Goal: Task Accomplishment & Management: Manage account settings

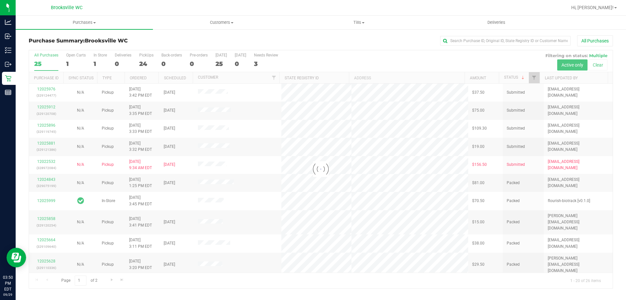
click at [329, 56] on div at bounding box center [321, 169] width 584 height 238
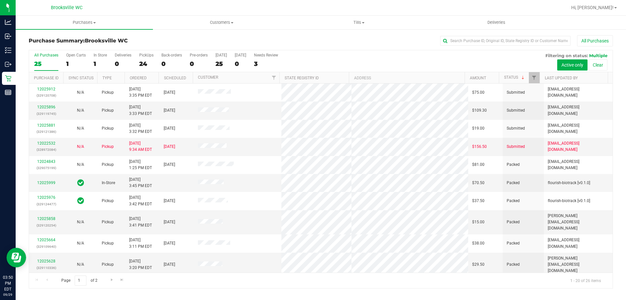
drag, startPoint x: 210, startPoint y: 116, endPoint x: 317, endPoint y: 46, distance: 128.5
click at [317, 46] on div "All Purchases" at bounding box center [418, 40] width 390 height 11
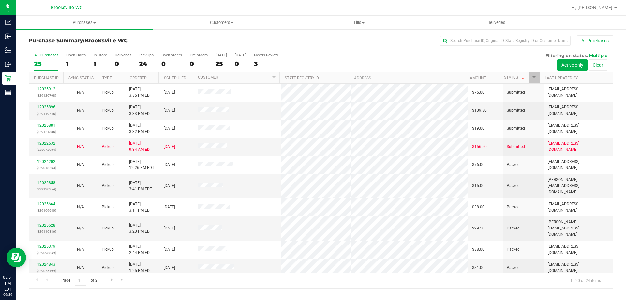
click at [435, 52] on div "All Purchases 25 Open Carts 1 In Store 1 Deliveries 0 PickUps 24 Back-orders 0 …" at bounding box center [321, 52] width 584 height 5
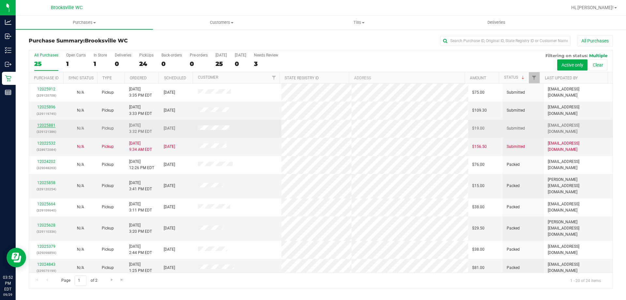
click at [51, 125] on link "12025881" at bounding box center [46, 125] width 18 height 5
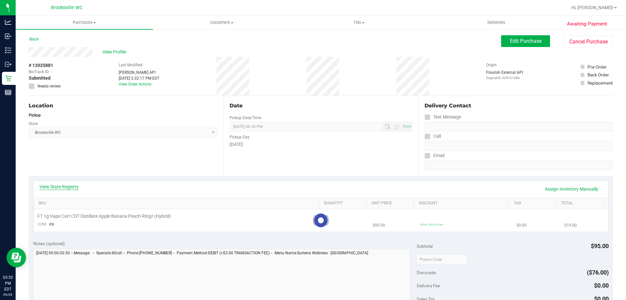
click at [69, 186] on link "View State Registry" at bounding box center [58, 186] width 39 height 7
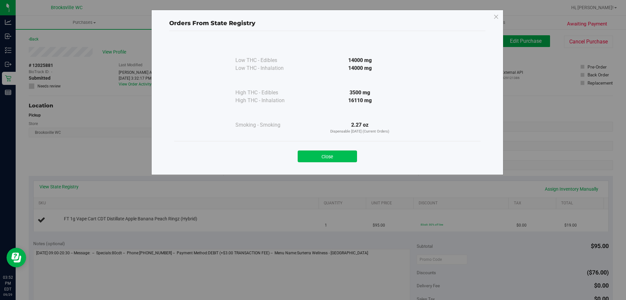
click at [330, 155] on button "Close" at bounding box center [327, 156] width 59 height 12
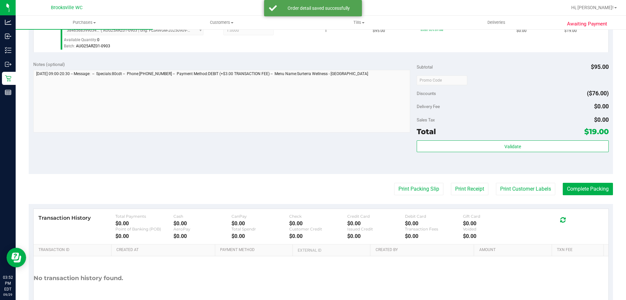
scroll to position [228, 0]
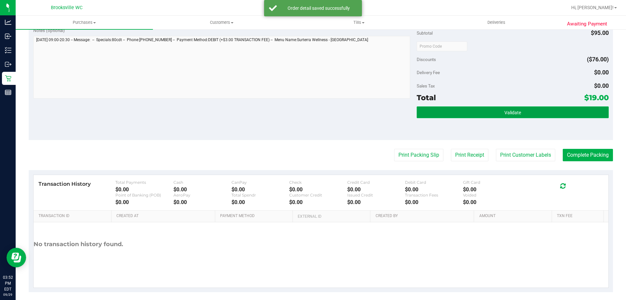
click at [457, 111] on button "Validate" at bounding box center [513, 112] width 192 height 12
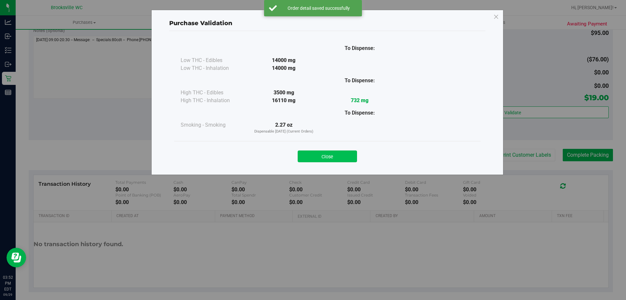
click at [345, 153] on button "Close" at bounding box center [327, 156] width 59 height 12
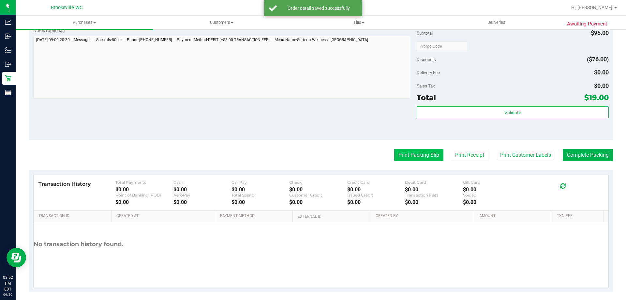
click at [414, 151] on button "Print Packing Slip" at bounding box center [418, 155] width 49 height 12
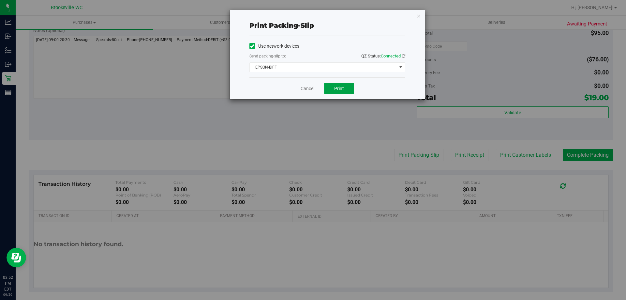
click at [348, 90] on button "Print" at bounding box center [339, 88] width 30 height 11
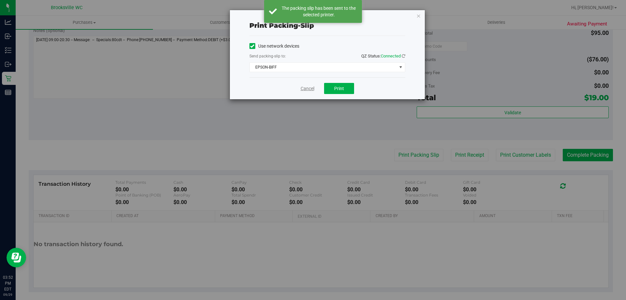
click at [307, 85] on link "Cancel" at bounding box center [308, 88] width 14 height 7
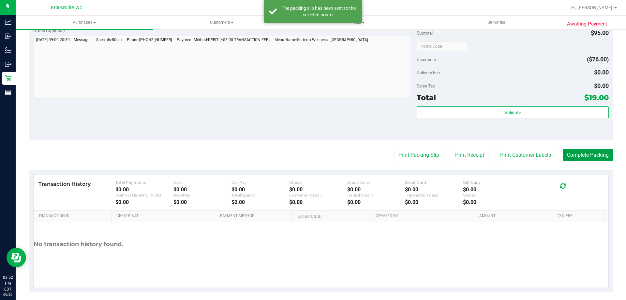
click at [566, 149] on button "Complete Packing" at bounding box center [588, 155] width 50 height 12
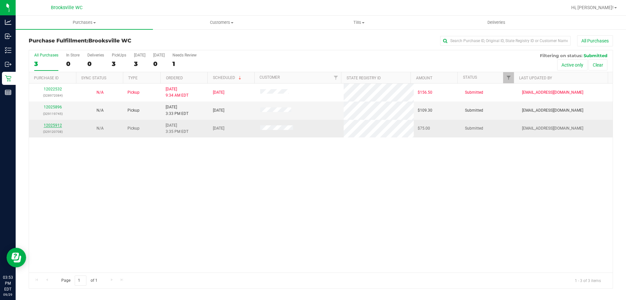
click at [46, 124] on link "12025912" at bounding box center [53, 125] width 18 height 5
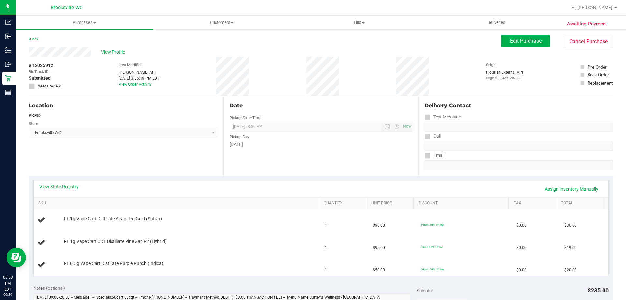
click at [142, 179] on div "View State Registry Assign Inventory Manually SKU Quantity Unit Price Discount …" at bounding box center [321, 228] width 584 height 104
click at [65, 188] on link "View State Registry" at bounding box center [58, 186] width 39 height 7
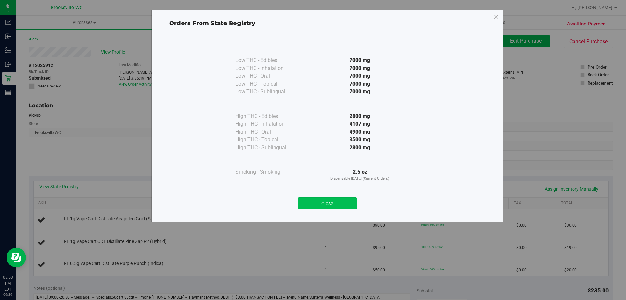
click at [307, 201] on button "Close" at bounding box center [327, 203] width 59 height 12
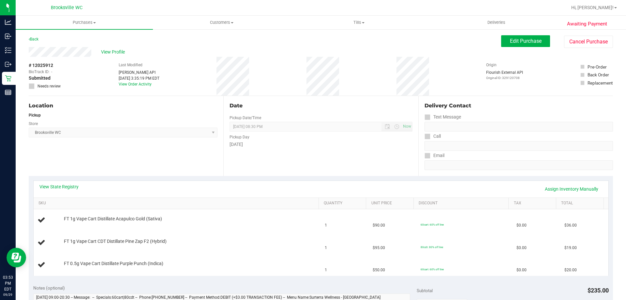
click at [215, 187] on div "View State Registry Assign Inventory Manually" at bounding box center [320, 188] width 563 height 11
click at [212, 182] on div "View State Registry Assign Inventory Manually" at bounding box center [321, 189] width 575 height 17
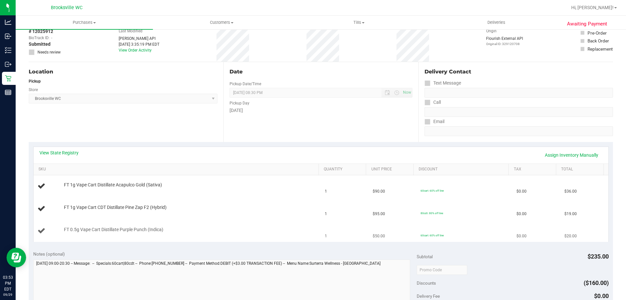
scroll to position [98, 0]
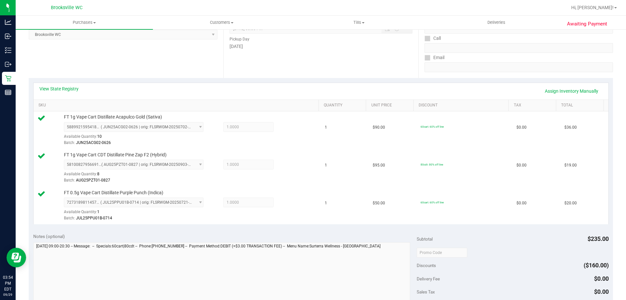
click at [225, 232] on div "Notes (optional) Subtotal $235.00 Discounts ($160.00) Delivery Fee $0.00 Sales …" at bounding box center [321, 287] width 584 height 117
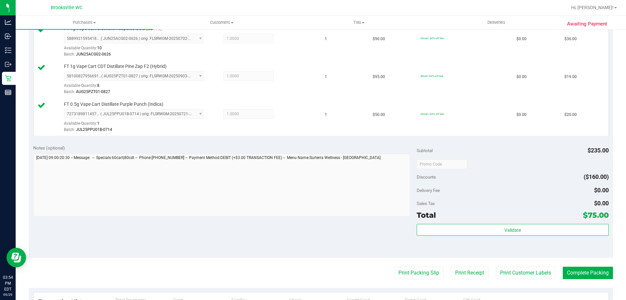
scroll to position [196, 0]
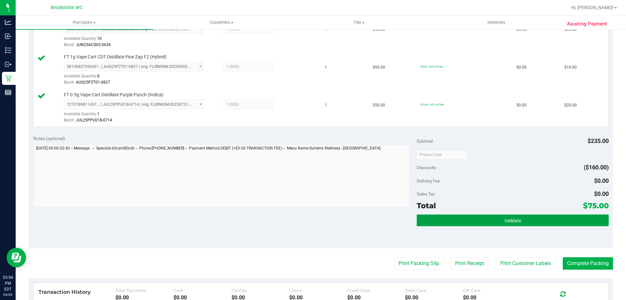
click at [455, 217] on button "Validate" at bounding box center [513, 220] width 192 height 12
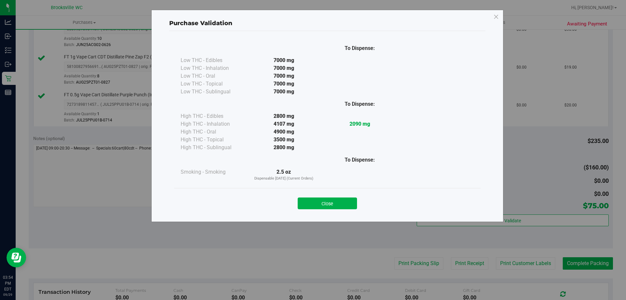
click at [341, 197] on div "Close" at bounding box center [327, 201] width 297 height 16
click at [338, 201] on button "Close" at bounding box center [327, 203] width 59 height 12
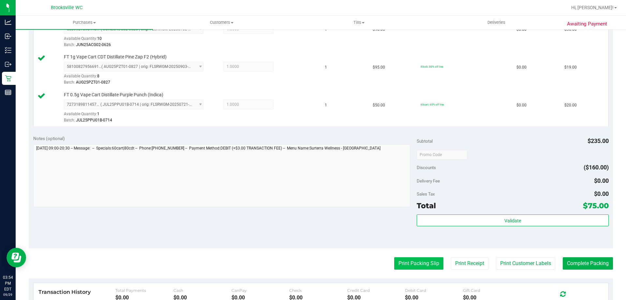
click at [413, 261] on button "Print Packing Slip" at bounding box center [418, 263] width 49 height 12
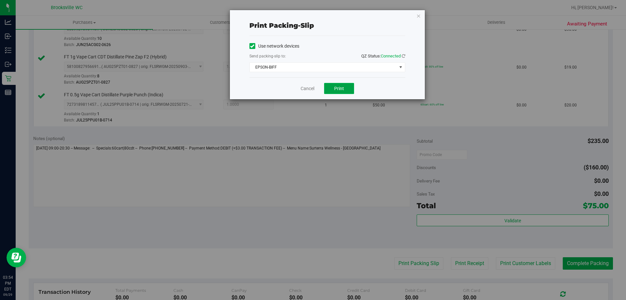
click at [341, 89] on span "Print" at bounding box center [339, 88] width 10 height 5
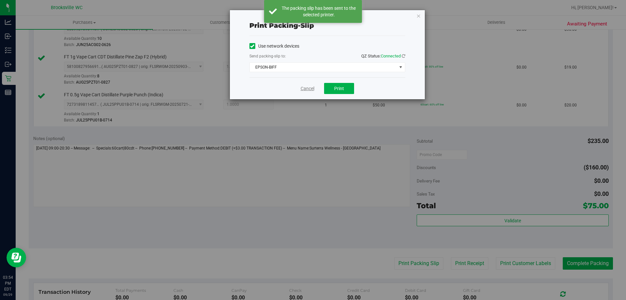
click at [310, 90] on link "Cancel" at bounding box center [308, 88] width 14 height 7
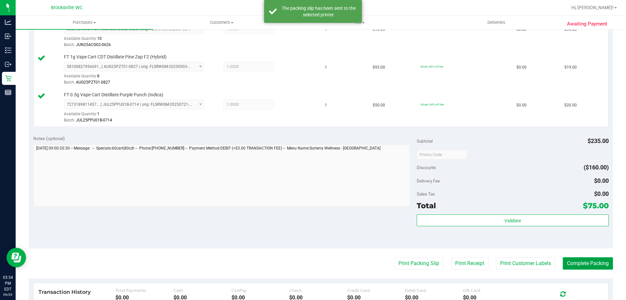
click at [594, 264] on button "Complete Packing" at bounding box center [588, 263] width 50 height 12
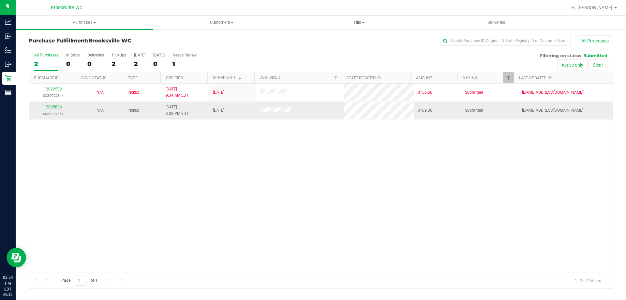
click at [57, 106] on link "12025896" at bounding box center [53, 107] width 18 height 5
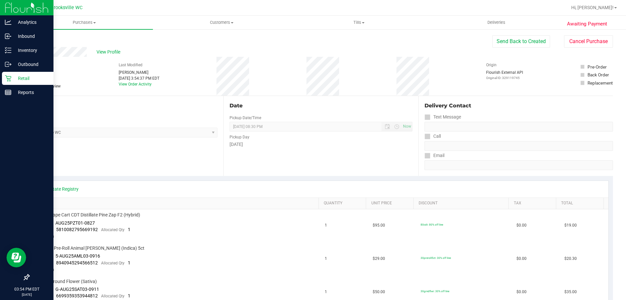
click at [11, 78] on p "Retail" at bounding box center [30, 78] width 39 height 8
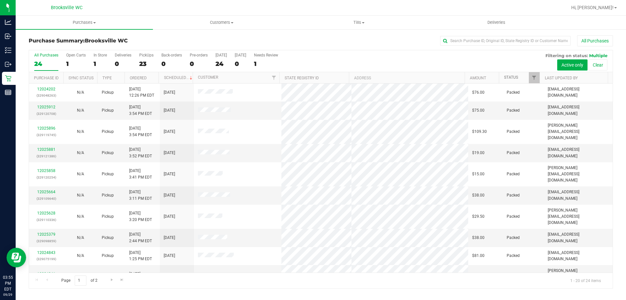
click at [510, 79] on link "Status" at bounding box center [511, 77] width 14 height 5
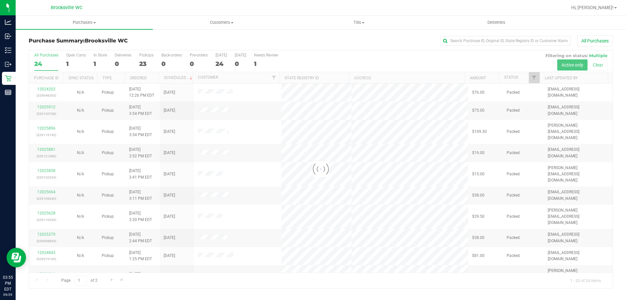
click at [385, 53] on div at bounding box center [321, 169] width 584 height 238
click at [391, 51] on div at bounding box center [321, 169] width 584 height 238
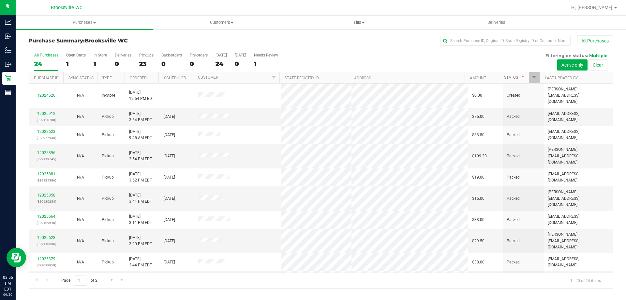
click at [512, 77] on link "Status" at bounding box center [515, 77] width 22 height 5
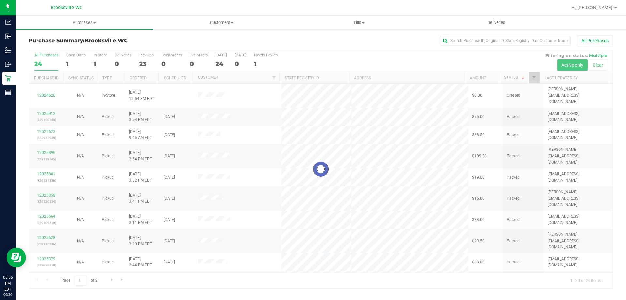
click at [446, 70] on div at bounding box center [321, 169] width 584 height 238
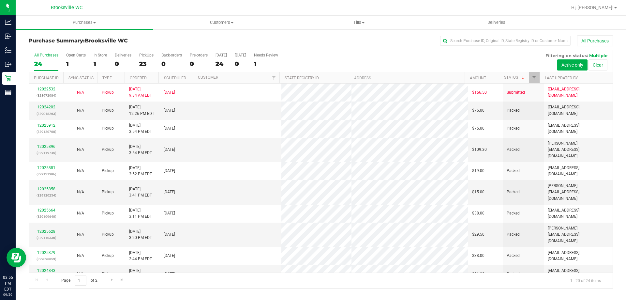
click at [446, 70] on div "All Purchases 24 Open Carts 1 In Store 1 Deliveries 0 PickUps 23 Back-orders 0 …" at bounding box center [321, 61] width 584 height 22
click at [446, 71] on div "All Purchases 24 Open Carts 1 In Store 1 Deliveries 0 PickUps 23 Back-orders 0 …" at bounding box center [321, 61] width 584 height 22
click at [446, 72] on div "All Purchases 24 Open Carts 1 In Store 1 Deliveries 0 PickUps 23 Back-orders 0 …" at bounding box center [321, 169] width 584 height 238
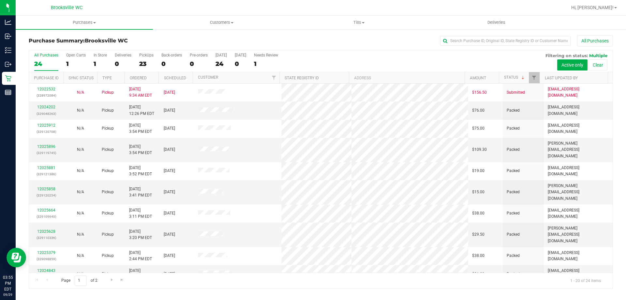
click at [439, 64] on div "All Purchases 24 Open Carts 1 In Store 1 Deliveries 0 PickUps 23 Back-orders 0 …" at bounding box center [321, 61] width 584 height 22
click at [332, 55] on div "All Purchases 24 Open Carts 1 In Store 1 Deliveries 0 PickUps 23 Back-orders 0 …" at bounding box center [321, 52] width 584 height 5
click at [128, 34] on div "Purchase Summary: [GEOGRAPHIC_DATA] WC All Purchases All Purchases 24 Open Cart…" at bounding box center [321, 162] width 610 height 266
click at [429, 47] on div "Purchase Summary: [GEOGRAPHIC_DATA] WC All Purchases" at bounding box center [321, 42] width 584 height 14
click at [350, 47] on div "Purchase Summary: [GEOGRAPHIC_DATA] WC All Purchases" at bounding box center [321, 42] width 584 height 14
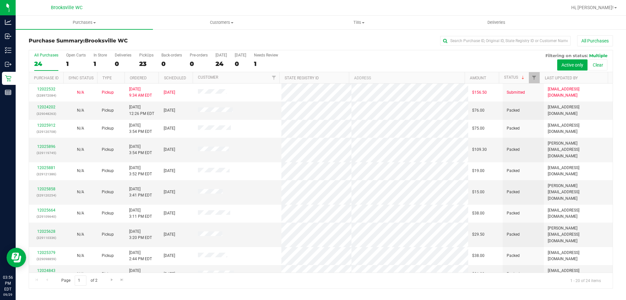
click at [540, 57] on div "All Purchases 24 Open Carts 1 In Store 1 Deliveries 0 PickUps 23 Back-orders 0 …" at bounding box center [321, 61] width 584 height 22
click at [501, 56] on div "All Purchases 24 Open Carts 1 In Store 1 Deliveries 0 PickUps 23 Back-orders 0 …" at bounding box center [321, 61] width 584 height 22
click at [494, 49] on div "Purchase Summary: [GEOGRAPHIC_DATA] WC All Purchases" at bounding box center [321, 42] width 584 height 14
click at [494, 50] on div "All Purchases 24 Open Carts 1 In Store 1 Deliveries 0 PickUps 23 Back-orders 0 …" at bounding box center [321, 52] width 584 height 5
click at [349, 51] on div "All Purchases 24 Open Carts 1 In Store 1 Deliveries 0 PickUps 23 Back-orders 0 …" at bounding box center [321, 52] width 584 height 5
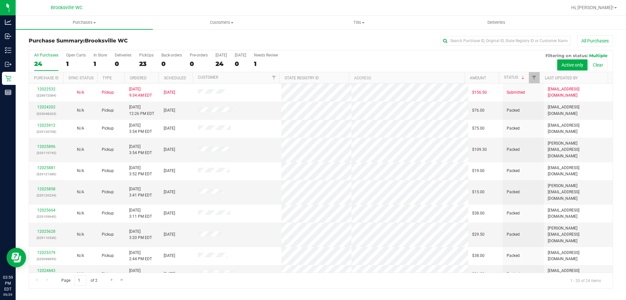
click at [361, 54] on div "All Purchases 24 Open Carts 1 In Store 1 Deliveries 0 PickUps 23 Back-orders 0 …" at bounding box center [321, 52] width 584 height 5
click at [531, 58] on div "All Purchases 24 Open Carts 1 In Store 1 Deliveries 0 PickUps 23 Back-orders 0 …" at bounding box center [321, 61] width 584 height 22
click at [391, 47] on div "Purchase Summary: [GEOGRAPHIC_DATA] WC All Purchases" at bounding box center [321, 42] width 584 height 14
click at [387, 49] on div "Purchase Summary: [GEOGRAPHIC_DATA] WC All Purchases" at bounding box center [321, 42] width 584 height 14
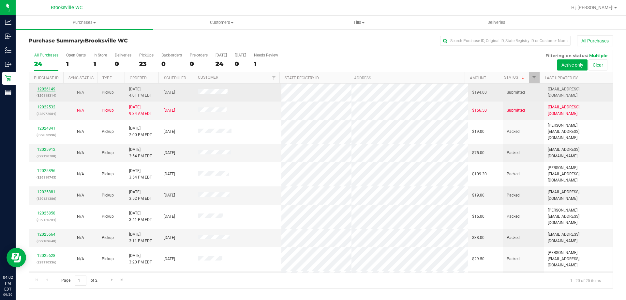
click at [45, 87] on link "12026149" at bounding box center [46, 89] width 18 height 5
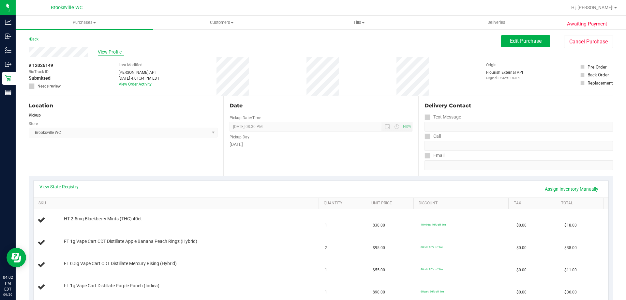
click at [106, 52] on span "View Profile" at bounding box center [111, 52] width 26 height 7
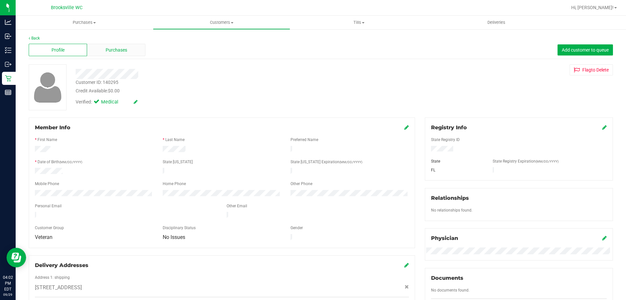
click at [113, 52] on span "Purchases" at bounding box center [117, 50] width 22 height 7
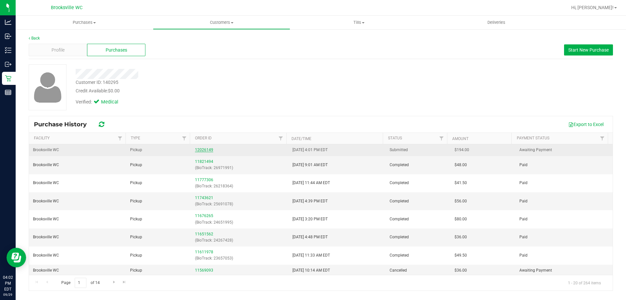
click at [201, 149] on link "12026149" at bounding box center [204, 149] width 18 height 5
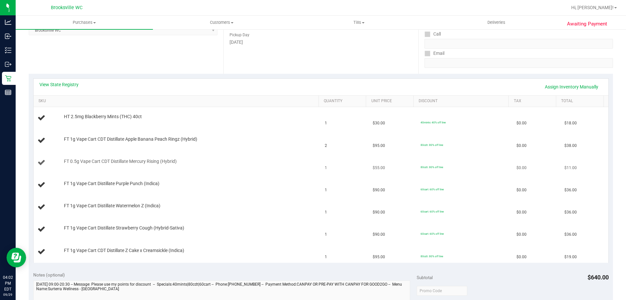
scroll to position [98, 0]
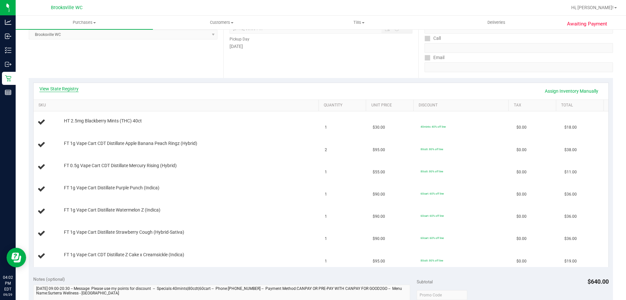
click at [61, 87] on link "View State Registry" at bounding box center [58, 88] width 39 height 7
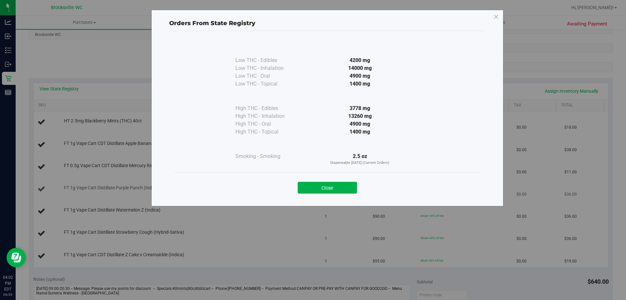
drag, startPoint x: 331, startPoint y: 185, endPoint x: 325, endPoint y: 185, distance: 5.9
click at [331, 185] on button "Close" at bounding box center [327, 188] width 59 height 12
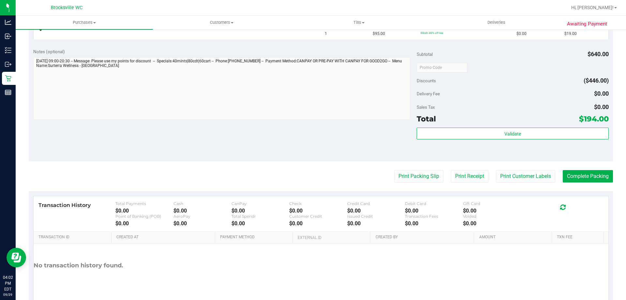
scroll to position [326, 0]
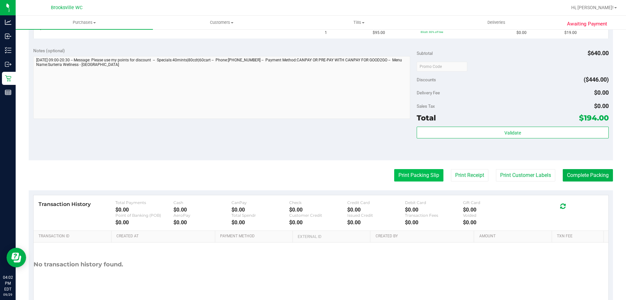
click at [406, 173] on button "Print Packing Slip" at bounding box center [418, 175] width 49 height 12
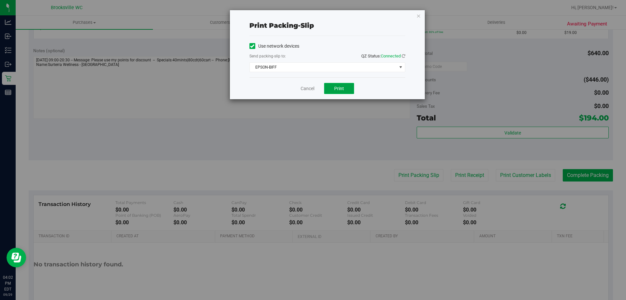
click at [343, 86] on span "Print" at bounding box center [339, 88] width 10 height 5
click at [302, 90] on link "Cancel" at bounding box center [308, 88] width 14 height 7
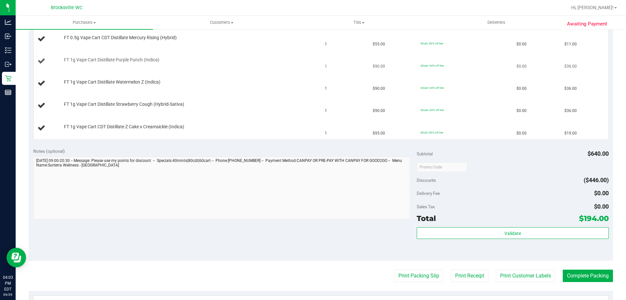
scroll to position [163, 0]
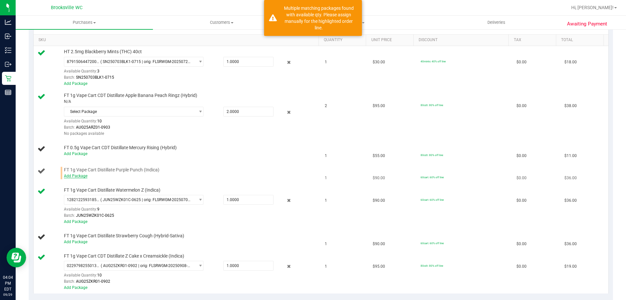
click at [74, 177] on link "Add Package" at bounding box center [75, 175] width 23 height 5
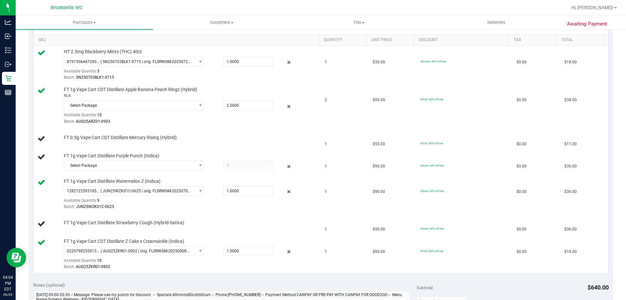
click at [125, 179] on span "FT 1g Vape Cart Distillate Watermelon Z (Indica)" at bounding box center [112, 181] width 97 height 6
click at [124, 166] on span "Select Package" at bounding box center [129, 165] width 131 height 9
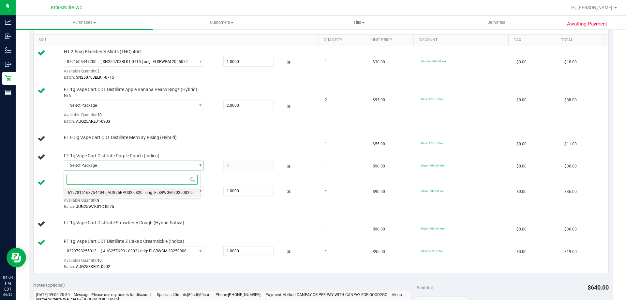
click at [127, 197] on div "Select Package 6127816163754404 ( AUG25PPU02-0820 | orig: FLSRWGM-20250826-764 …" at bounding box center [132, 184] width 137 height 28
click at [127, 191] on span "( AUG25PPU02-0820 | orig: FLSRWGM-20250826-764 )" at bounding box center [153, 192] width 97 height 5
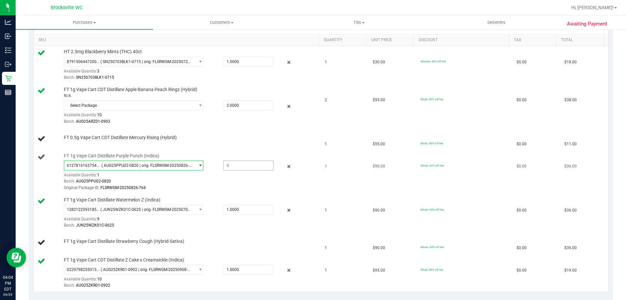
click at [253, 166] on span at bounding box center [248, 165] width 50 height 10
type input "1"
type input "1.0000"
click at [166, 145] on td "FT 0.5g Vape Cart CDT Distillate Mercury Rising (Hybrid)" at bounding box center [178, 139] width 288 height 22
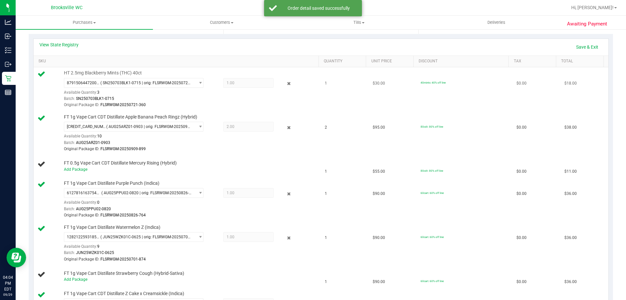
scroll to position [130, 0]
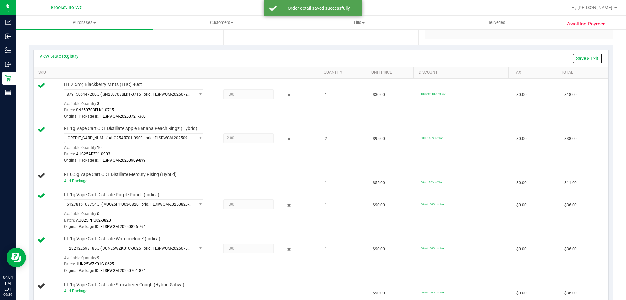
click at [574, 55] on link "Save & Exit" at bounding box center [587, 58] width 31 height 11
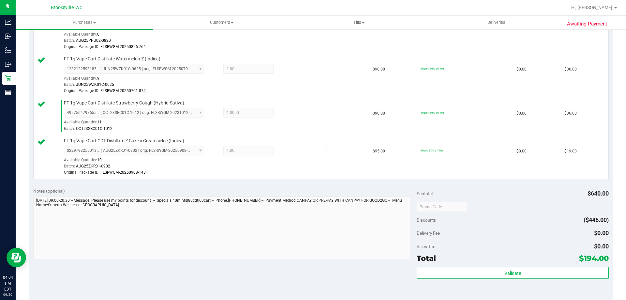
scroll to position [326, 0]
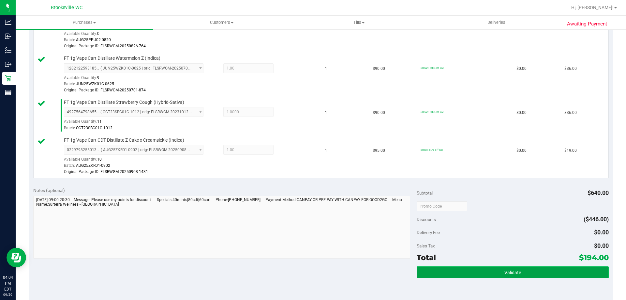
click at [475, 271] on button "Validate" at bounding box center [513, 272] width 192 height 12
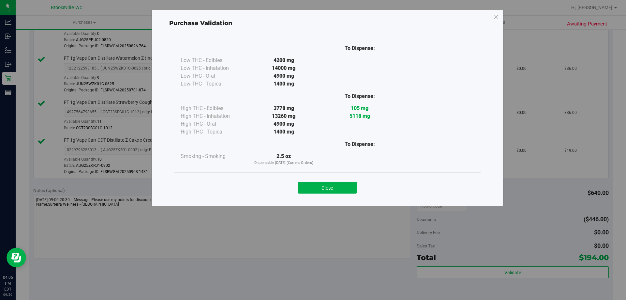
click at [319, 181] on div "Close" at bounding box center [327, 185] width 297 height 16
click at [323, 183] on button "Close" at bounding box center [327, 188] width 59 height 12
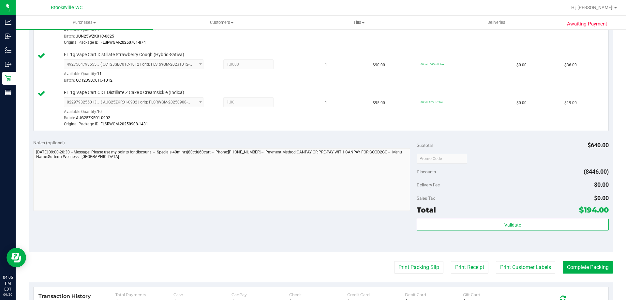
scroll to position [456, 0]
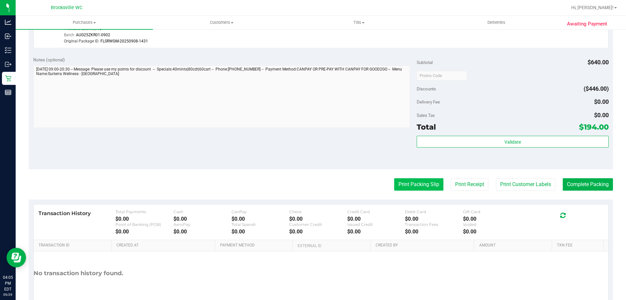
click at [404, 184] on button "Print Packing Slip" at bounding box center [418, 184] width 49 height 12
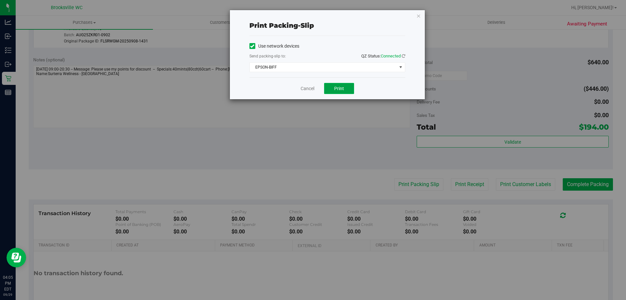
click at [344, 86] on button "Print" at bounding box center [339, 88] width 30 height 11
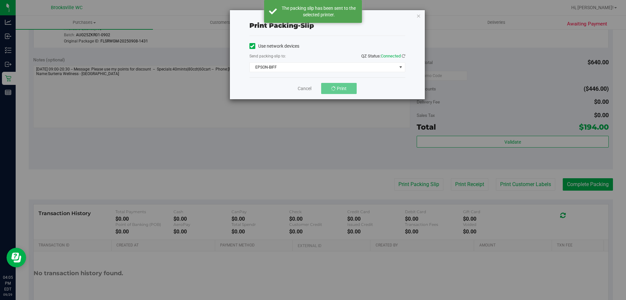
click at [277, 84] on div "Cancel Print" at bounding box center [327, 88] width 156 height 22
click at [311, 88] on link "Cancel" at bounding box center [308, 88] width 14 height 7
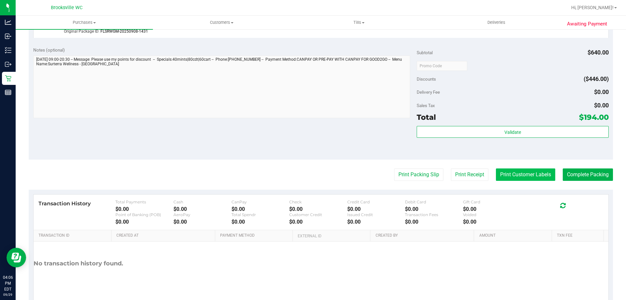
scroll to position [491, 0]
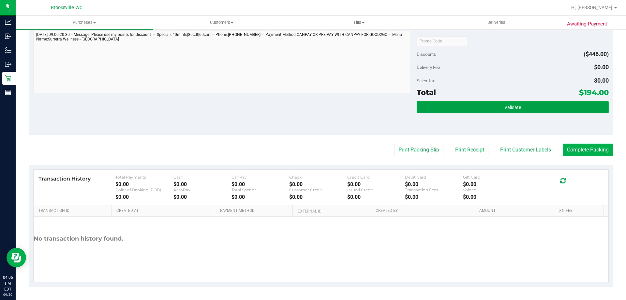
click at [530, 104] on button "Validate" at bounding box center [513, 107] width 192 height 12
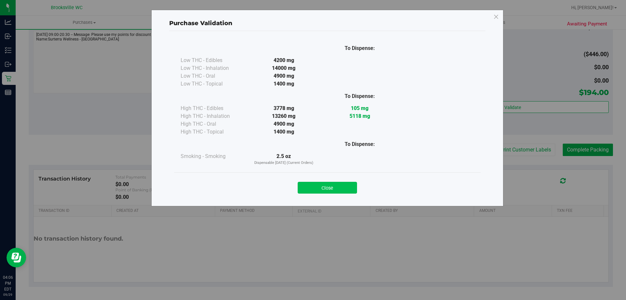
click at [342, 191] on button "Close" at bounding box center [327, 188] width 59 height 12
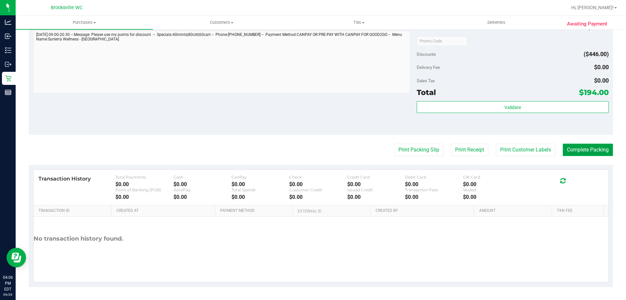
click at [594, 149] on button "Complete Packing" at bounding box center [588, 149] width 50 height 12
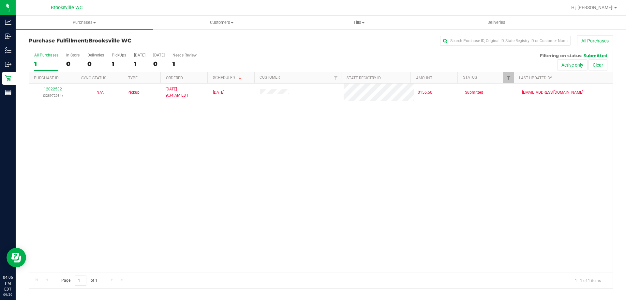
click at [512, 177] on div "12022532 (328972084) N/A Pickup [DATE] 9:34 AM EDT 9/29/2025 $156.50 Submitted …" at bounding box center [321, 177] width 584 height 189
click at [461, 159] on div "12022532 (328972084) N/A Pickup [DATE] 9:34 AM EDT 9/29/2025 $156.50 Submitted …" at bounding box center [321, 177] width 584 height 189
click at [414, 58] on div "All Purchases 1 In Store 0 Deliveries 0 PickUps 1 [DATE] 1 [DATE] 0 Needs Revie…" at bounding box center [321, 61] width 584 height 22
click at [316, 53] on div "All Purchases 1 In Store 0 Deliveries 0 PickUps 1 [DATE] 1 [DATE] 0 Needs Revie…" at bounding box center [321, 52] width 584 height 5
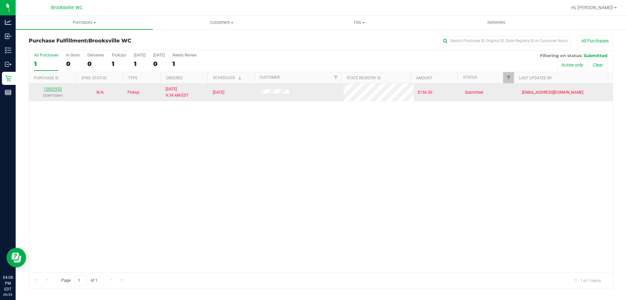
click at [56, 88] on link "12022532" at bounding box center [53, 89] width 18 height 5
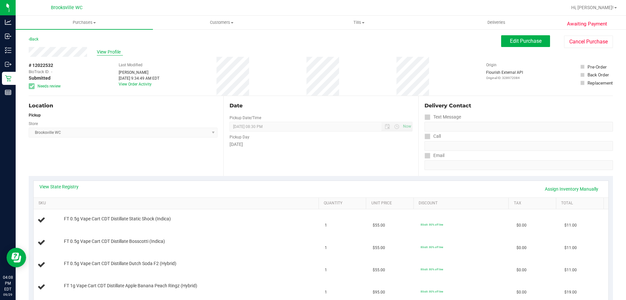
click at [111, 52] on span "View Profile" at bounding box center [110, 52] width 26 height 7
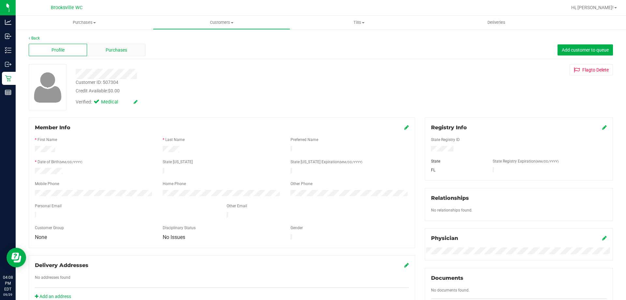
click at [118, 50] on span "Purchases" at bounding box center [117, 50] width 22 height 7
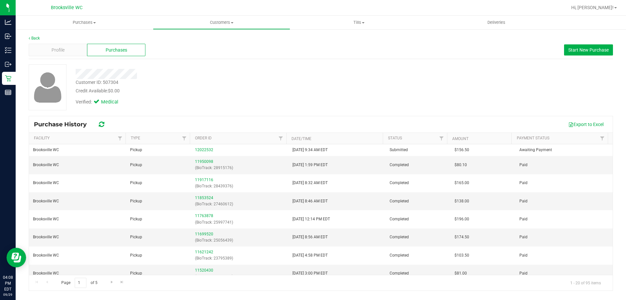
click at [186, 92] on div "Credit Available: $0.00" at bounding box center [219, 90] width 287 height 7
click at [32, 35] on div "Back" at bounding box center [321, 38] width 584 height 6
click at [33, 36] on link "Back" at bounding box center [34, 38] width 11 height 5
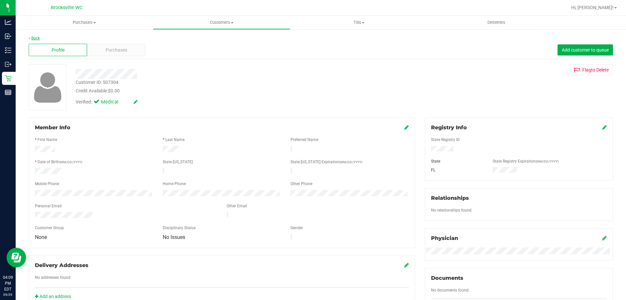
click at [39, 36] on link "Back" at bounding box center [34, 38] width 11 height 5
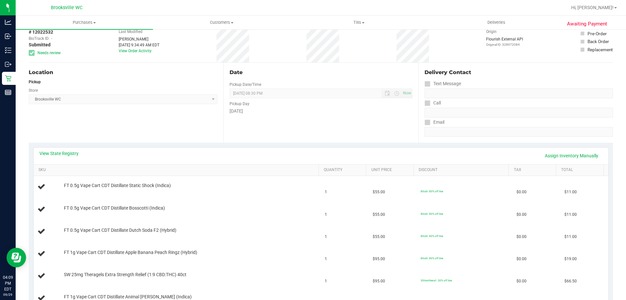
scroll to position [33, 0]
click at [55, 155] on link "View State Registry" at bounding box center [58, 154] width 39 height 7
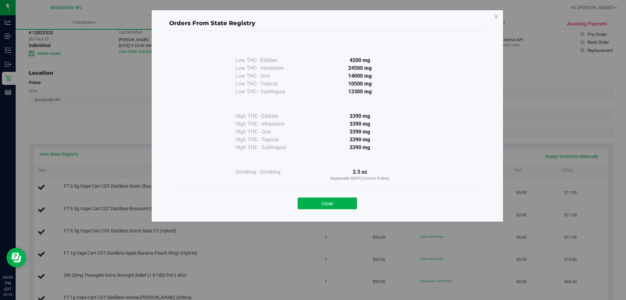
drag, startPoint x: 336, startPoint y: 201, endPoint x: 212, endPoint y: 137, distance: 140.0
click at [336, 201] on button "Close" at bounding box center [327, 203] width 59 height 12
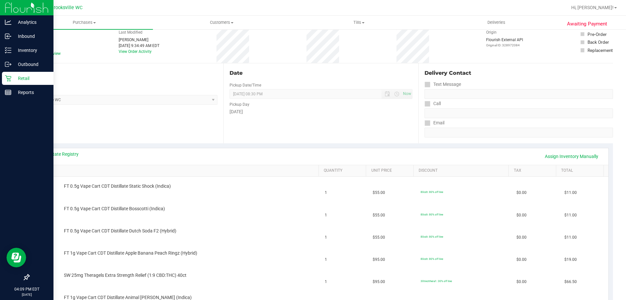
click at [16, 77] on p "Retail" at bounding box center [30, 78] width 39 height 8
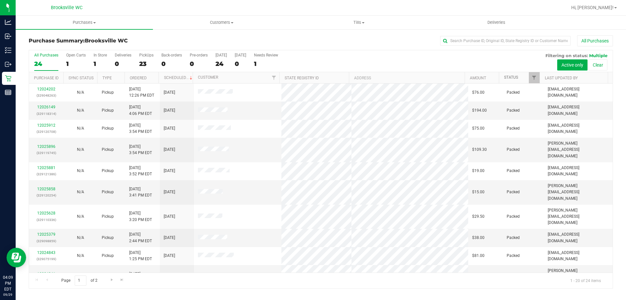
click at [513, 77] on link "Status" at bounding box center [511, 77] width 14 height 5
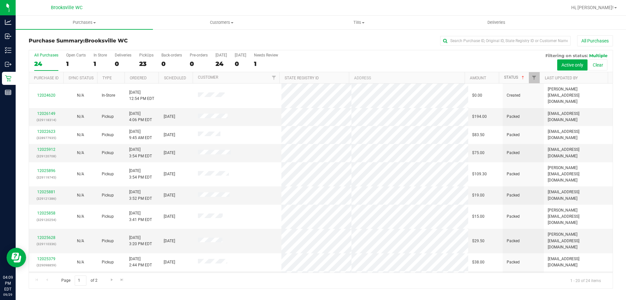
click at [513, 77] on link "Status" at bounding box center [515, 77] width 22 height 5
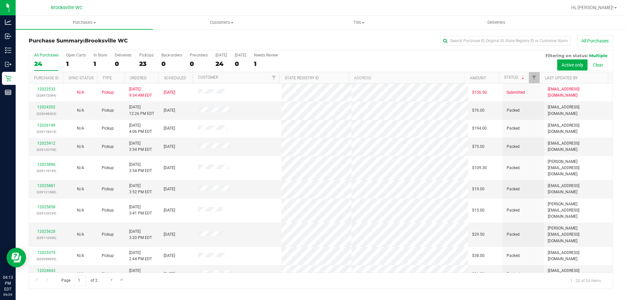
click at [342, 64] on div "All Purchases 24 Open Carts 1 In Store 1 Deliveries 0 PickUps 23 Back-orders 0 …" at bounding box center [321, 61] width 584 height 22
click at [314, 58] on div "All Purchases 24 Open Carts 1 In Store 1 Deliveries 0 PickUps 23 Back-orders 0 …" at bounding box center [321, 61] width 584 height 22
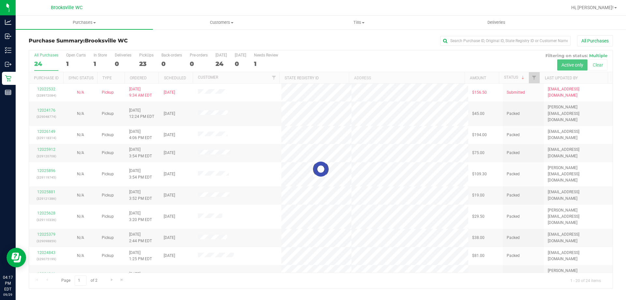
click at [366, 62] on div at bounding box center [321, 169] width 584 height 238
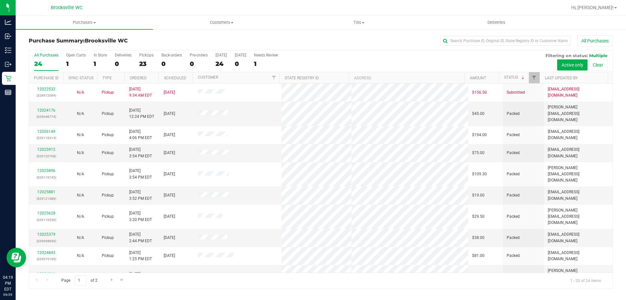
click at [411, 53] on div "All Purchases 24 Open Carts 1 In Store 1 Deliveries 0 PickUps 23 Back-orders 0 …" at bounding box center [321, 52] width 584 height 5
click at [281, 42] on div "All Purchases" at bounding box center [418, 40] width 390 height 11
click at [342, 46] on div "All Purchases" at bounding box center [418, 40] width 390 height 11
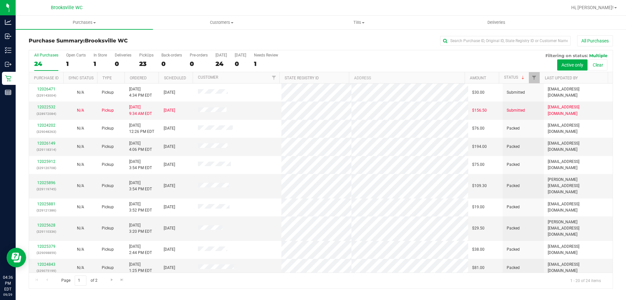
click at [382, 43] on div "All Purchases" at bounding box center [418, 40] width 390 height 11
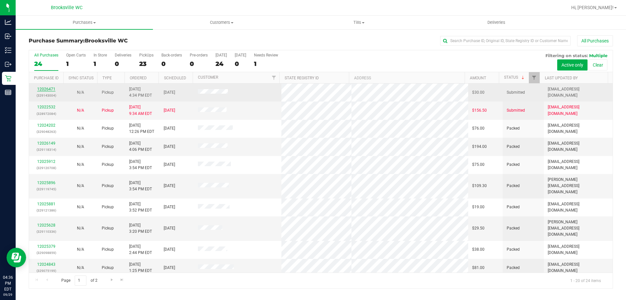
click at [48, 88] on link "12026471" at bounding box center [46, 89] width 18 height 5
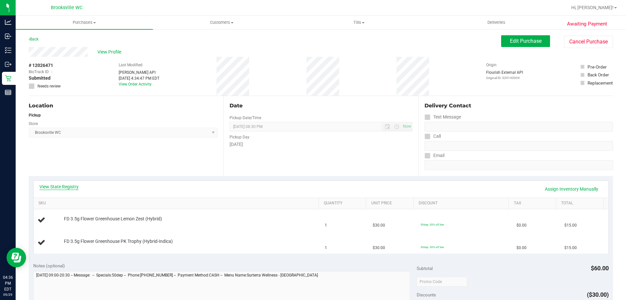
click at [62, 185] on link "View State Registry" at bounding box center [58, 186] width 39 height 7
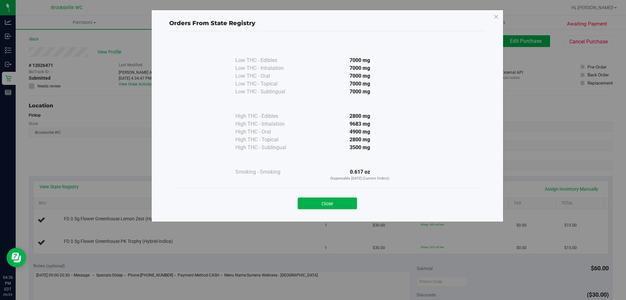
click at [336, 197] on div "Close" at bounding box center [327, 201] width 297 height 16
click at [331, 206] on button "Close" at bounding box center [327, 203] width 59 height 12
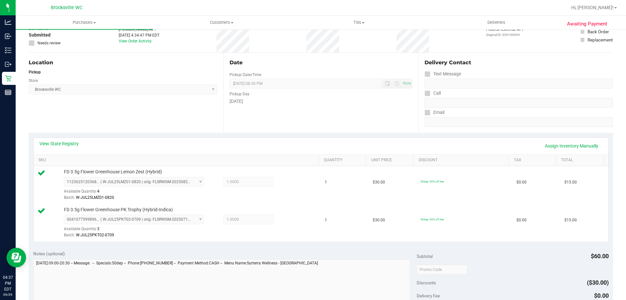
scroll to position [130, 0]
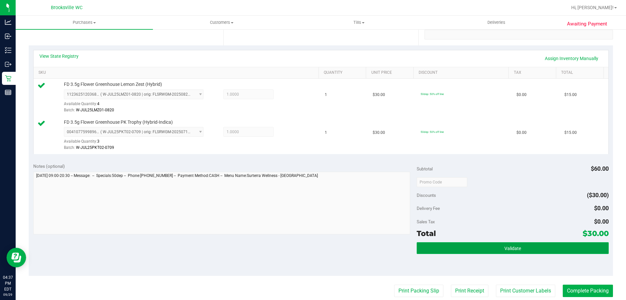
click at [441, 243] on button "Validate" at bounding box center [513, 248] width 192 height 12
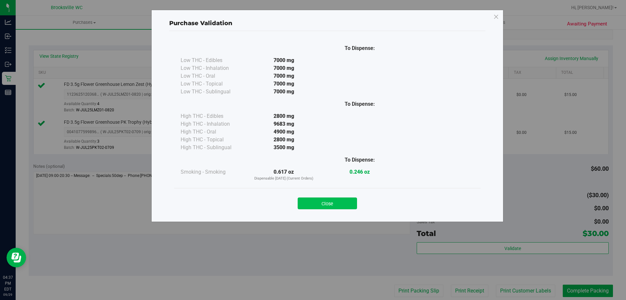
click at [346, 201] on button "Close" at bounding box center [327, 203] width 59 height 12
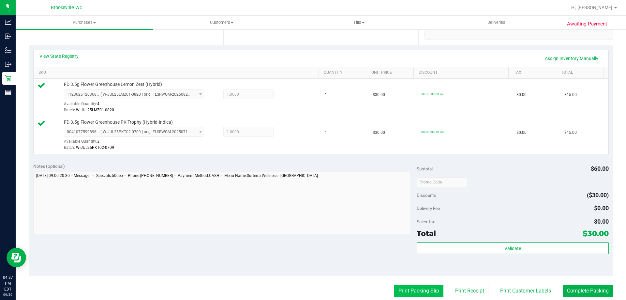
click at [412, 290] on button "Print Packing Slip" at bounding box center [418, 290] width 49 height 12
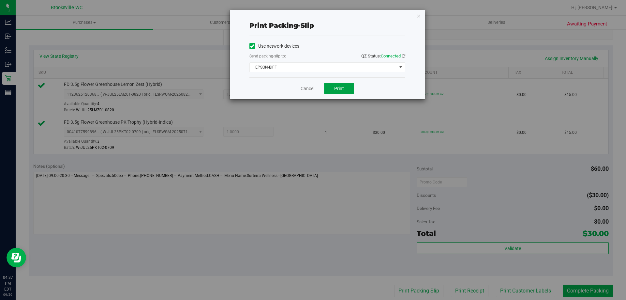
click at [332, 86] on button "Print" at bounding box center [339, 88] width 30 height 11
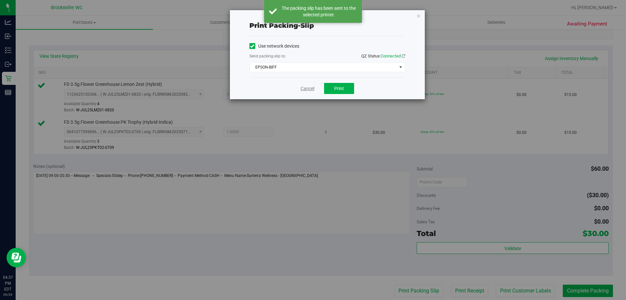
click at [312, 88] on link "Cancel" at bounding box center [308, 88] width 14 height 7
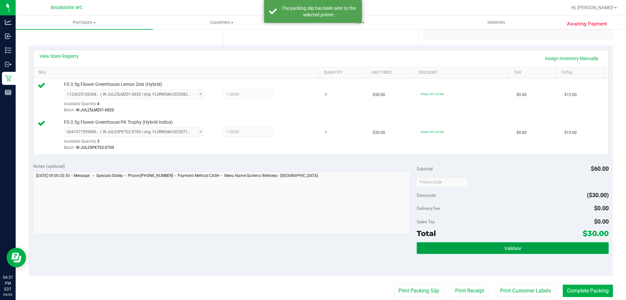
click at [523, 251] on button "Validate" at bounding box center [513, 248] width 192 height 12
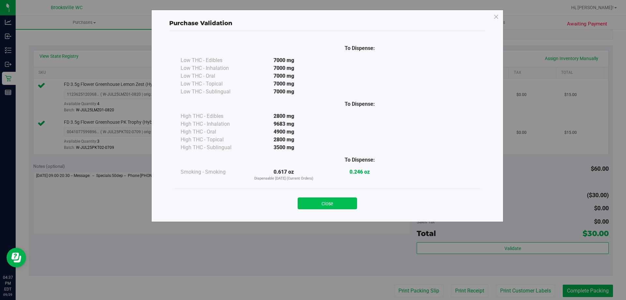
click at [335, 203] on button "Close" at bounding box center [327, 203] width 59 height 12
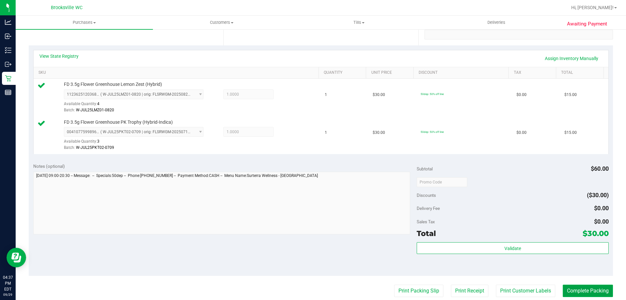
drag, startPoint x: 577, startPoint y: 292, endPoint x: 576, endPoint y: 289, distance: 3.6
click at [576, 292] on button "Complete Packing" at bounding box center [588, 290] width 50 height 12
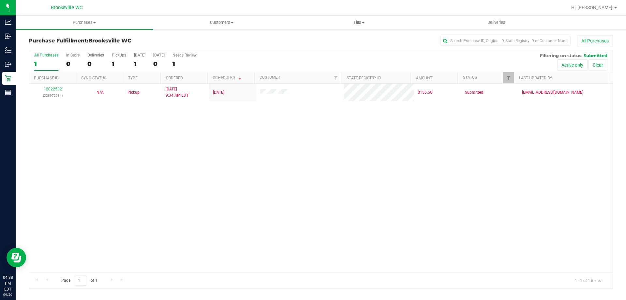
click at [261, 51] on div "All Purchases 1 In Store 0 Deliveries 0 PickUps 1 [DATE] 1 [DATE] 0 Needs Revie…" at bounding box center [321, 52] width 584 height 5
click at [259, 48] on div "Purchase Fulfillment: [GEOGRAPHIC_DATA] WC All Purchases" at bounding box center [321, 42] width 584 height 14
click at [325, 47] on div "Purchase Fulfillment: [GEOGRAPHIC_DATA] WC All Purchases" at bounding box center [321, 42] width 584 height 14
click at [289, 49] on div "Purchase Fulfillment: [GEOGRAPHIC_DATA] WC All Purchases" at bounding box center [321, 42] width 584 height 14
click at [84, 150] on div "12022532 (328972084) N/A Pickup [DATE] 9:34 AM EDT 9/29/2025 $156.50 Submitted …" at bounding box center [321, 177] width 584 height 189
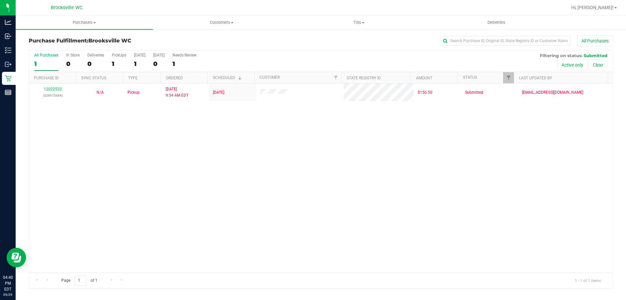
click at [363, 194] on div "12022532 (328972084) N/A Pickup [DATE] 9:34 AM EDT 9/29/2025 $156.50 Submitted …" at bounding box center [321, 177] width 584 height 189
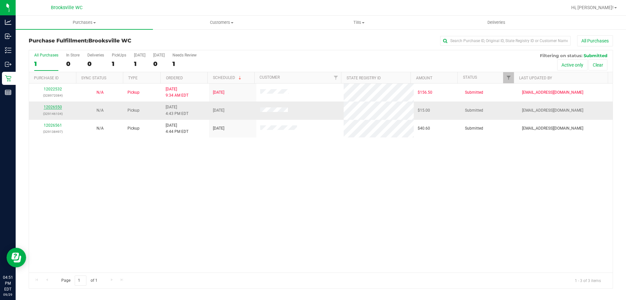
click at [53, 106] on link "12026550" at bounding box center [53, 107] width 18 height 5
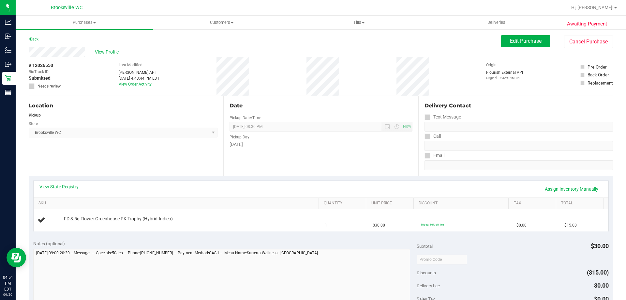
click at [190, 158] on div "Location Pickup Store [GEOGRAPHIC_DATA] WC Select Store [PERSON_NAME][GEOGRAPHI…" at bounding box center [126, 136] width 195 height 80
click at [191, 159] on div "Location Pickup Store [GEOGRAPHIC_DATA] WC Select Store [PERSON_NAME][GEOGRAPHI…" at bounding box center [126, 136] width 195 height 80
click at [190, 163] on div "Location Pickup Store [GEOGRAPHIC_DATA] WC Select Store [PERSON_NAME][GEOGRAPHI…" at bounding box center [126, 136] width 195 height 80
click at [184, 168] on div "Location Pickup Store [GEOGRAPHIC_DATA] WC Select Store [PERSON_NAME][GEOGRAPHI…" at bounding box center [126, 136] width 195 height 80
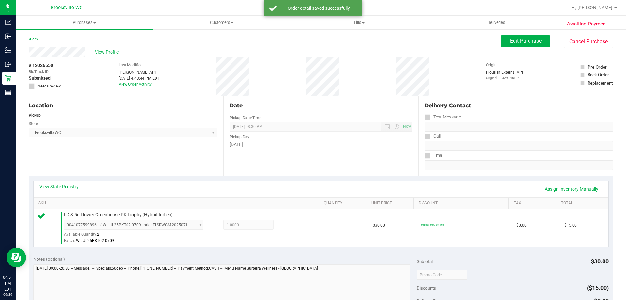
scroll to position [228, 0]
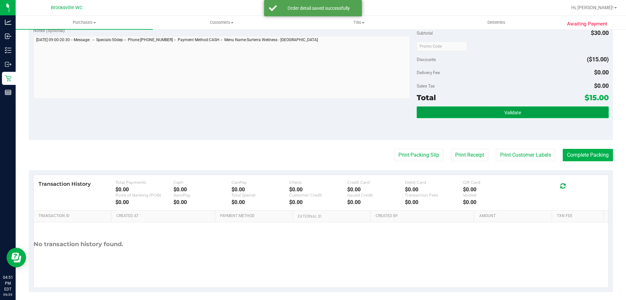
click at [468, 116] on button "Validate" at bounding box center [513, 112] width 192 height 12
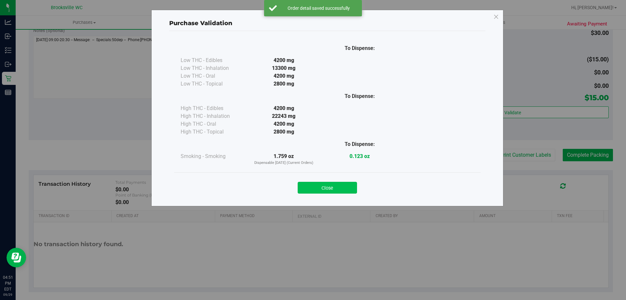
click at [348, 189] on button "Close" at bounding box center [327, 188] width 59 height 12
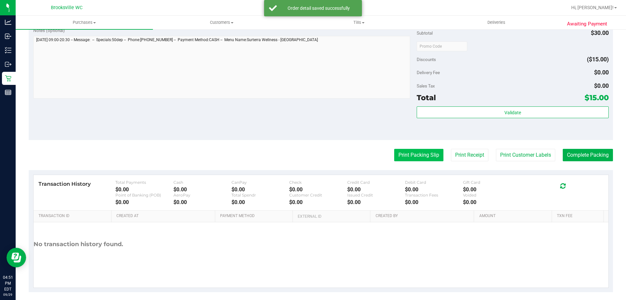
click at [403, 155] on button "Print Packing Slip" at bounding box center [418, 155] width 49 height 12
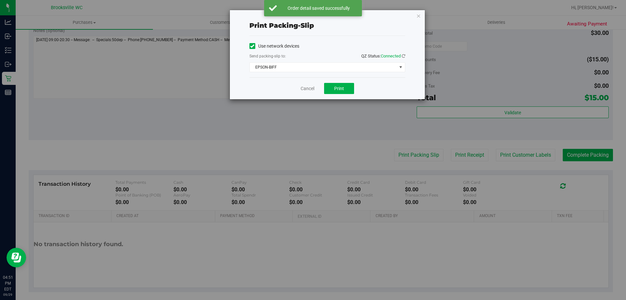
click at [309, 92] on div "Cancel Print" at bounding box center [327, 88] width 156 height 22
click at [308, 86] on link "Cancel" at bounding box center [308, 88] width 14 height 7
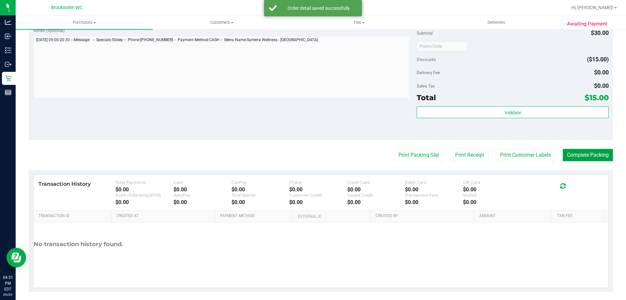
drag, startPoint x: 583, startPoint y: 155, endPoint x: 564, endPoint y: 157, distance: 18.7
click at [583, 155] on button "Complete Packing" at bounding box center [588, 155] width 50 height 12
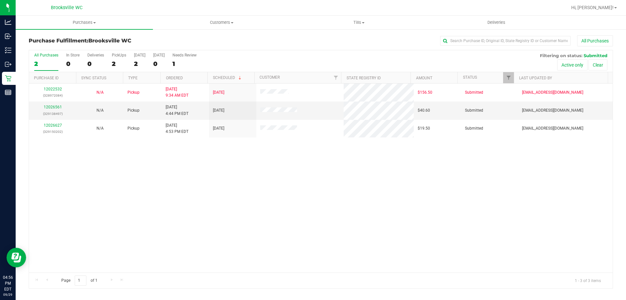
click at [293, 50] on div "All Purchases 2 In Store 0 Deliveries 0 PickUps 2 [DATE] 2 [DATE] 0 Needs Revie…" at bounding box center [321, 169] width 584 height 238
click at [55, 108] on link "12026561" at bounding box center [53, 107] width 18 height 5
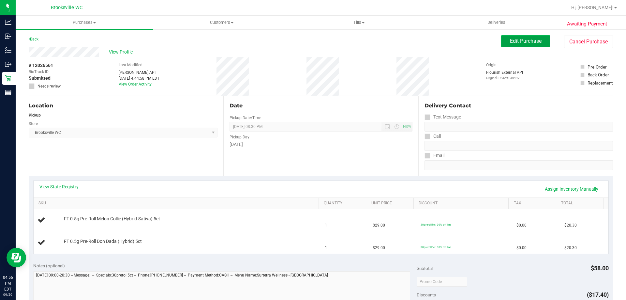
click at [514, 43] on span "Edit Purchase" at bounding box center [526, 41] width 32 height 6
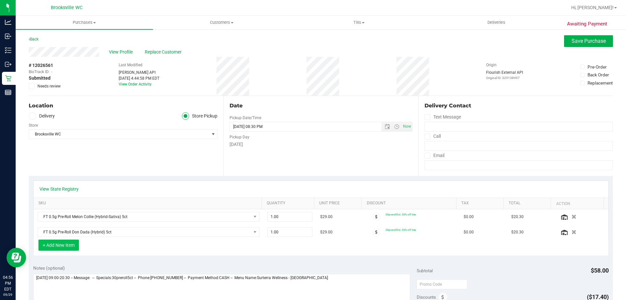
click at [52, 248] on button "+ Add New Item" at bounding box center [58, 244] width 40 height 11
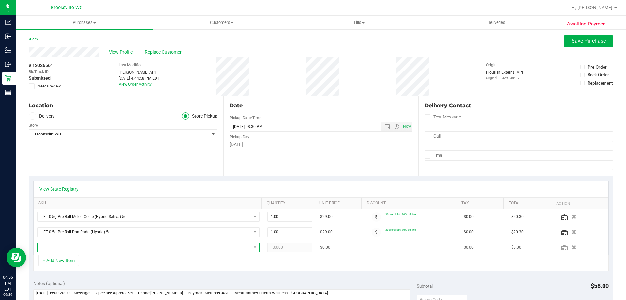
click at [112, 249] on span "NO DATA FOUND" at bounding box center [144, 247] width 213 height 9
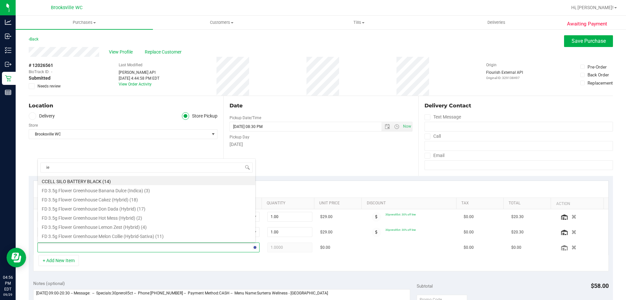
type input "ied"
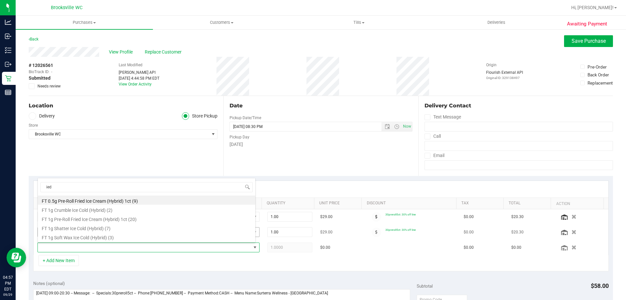
click at [93, 227] on li "FT 1g Shatter Ice Cold (Hybrid) (7)" at bounding box center [146, 227] width 217 height 9
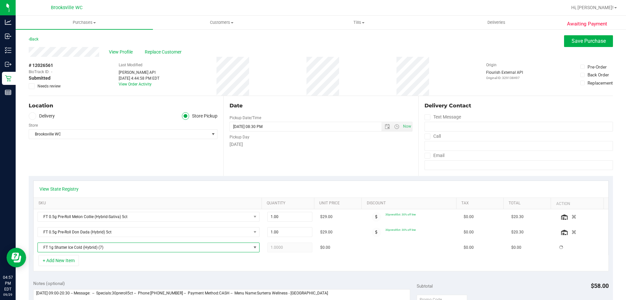
click at [146, 168] on div "Location Delivery Store Pickup Store [GEOGRAPHIC_DATA] WC Select Store [PERSON_…" at bounding box center [126, 136] width 195 height 80
click at [586, 42] on span "Save Purchase" at bounding box center [589, 41] width 34 height 6
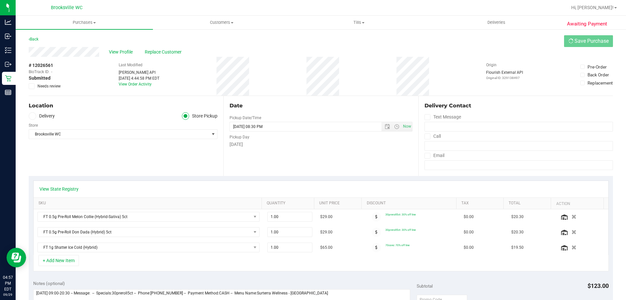
click at [335, 159] on div "Date Pickup Date/Time [DATE] Now [DATE] 08:30 PM Now Pickup Day [DATE]" at bounding box center [320, 136] width 195 height 80
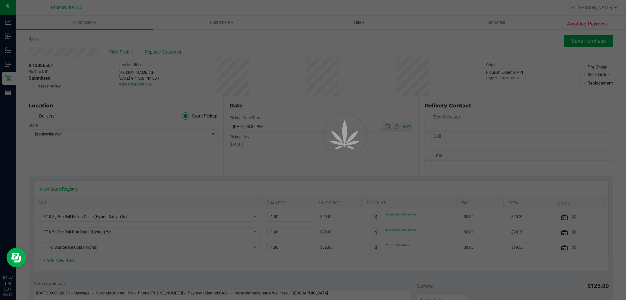
click at [333, 169] on div at bounding box center [313, 150] width 626 height 300
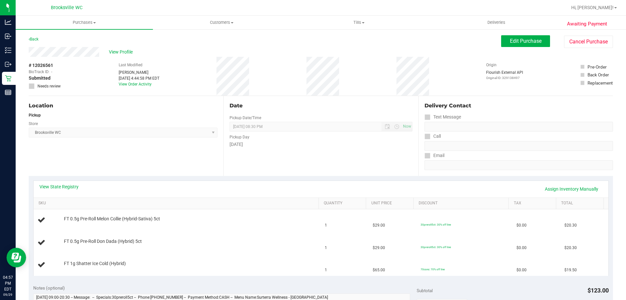
click at [331, 165] on div "Date Pickup Date/Time [DATE] Now [DATE] 08:30 PM Now Pickup Day [DATE]" at bounding box center [320, 136] width 195 height 80
click at [327, 164] on div "Date Pickup Date/Time [DATE] Now [DATE] 08:30 PM Now Pickup Day [DATE]" at bounding box center [320, 136] width 195 height 80
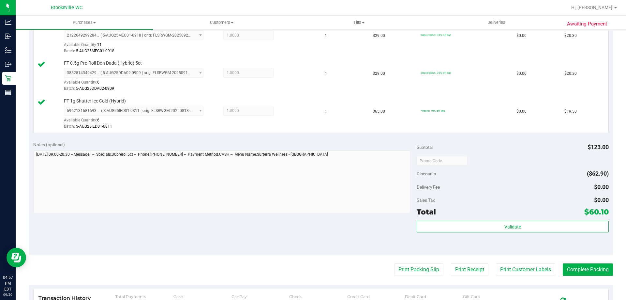
scroll to position [196, 0]
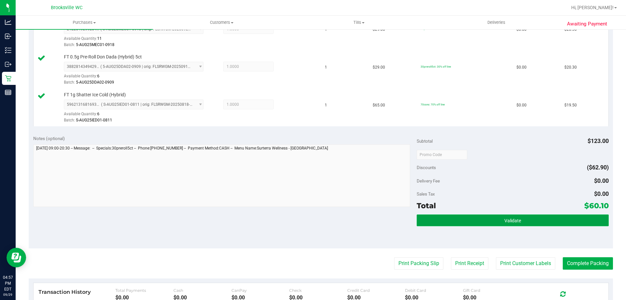
click at [448, 216] on button "Validate" at bounding box center [513, 220] width 192 height 12
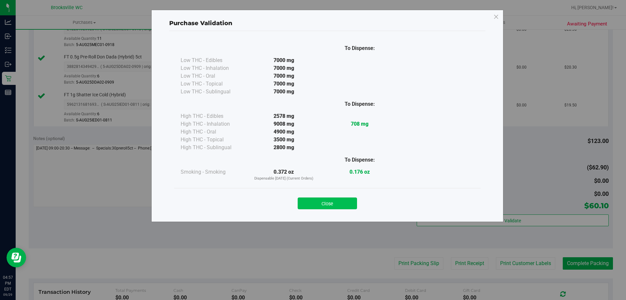
drag, startPoint x: 328, startPoint y: 201, endPoint x: 414, endPoint y: 263, distance: 105.4
click at [328, 202] on button "Close" at bounding box center [327, 203] width 59 height 12
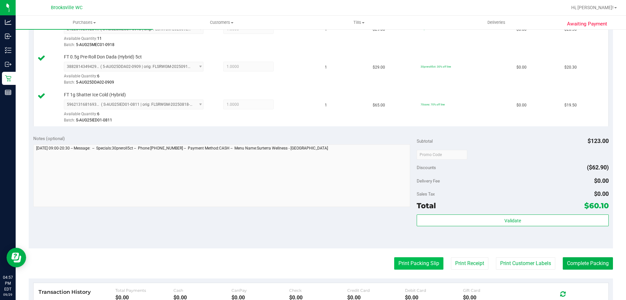
click at [414, 266] on button "Print Packing Slip" at bounding box center [418, 263] width 49 height 12
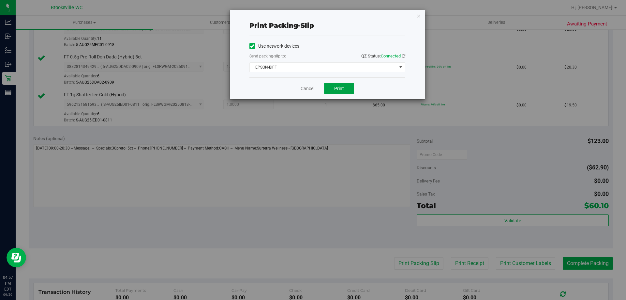
click at [336, 91] on span "Print" at bounding box center [339, 88] width 10 height 5
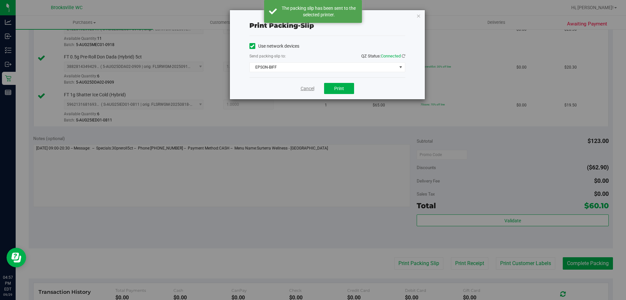
click at [303, 91] on link "Cancel" at bounding box center [308, 88] width 14 height 7
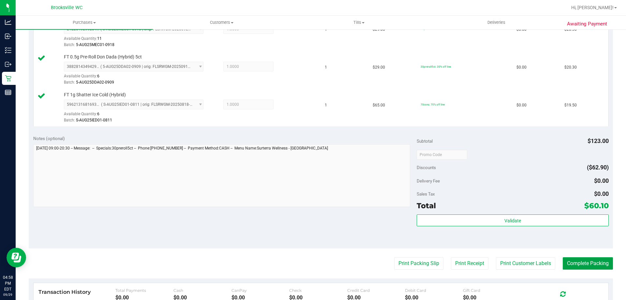
drag, startPoint x: 586, startPoint y: 261, endPoint x: 465, endPoint y: 231, distance: 124.4
click at [585, 261] on button "Complete Packing" at bounding box center [588, 263] width 50 height 12
click at [294, 215] on div "Notes (optional) Subtotal $123.00 Discounts ($62.90) Delivery Fee $0.00 Sales T…" at bounding box center [321, 189] width 584 height 117
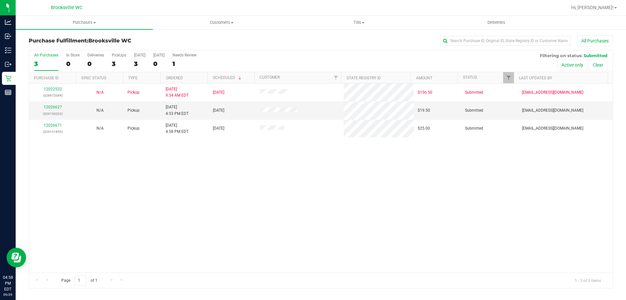
click at [304, 250] on div "12022532 (328972084) N/A Pickup [DATE] 9:34 AM EDT 9/29/2025 $156.50 Submitted …" at bounding box center [321, 177] width 584 height 189
click at [56, 106] on link "12026627" at bounding box center [53, 107] width 18 height 5
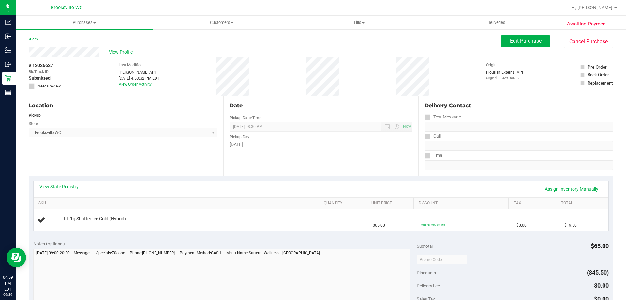
click at [195, 163] on div "Location Pickup Store [GEOGRAPHIC_DATA] WC Select Store [PERSON_NAME][GEOGRAPHI…" at bounding box center [126, 136] width 195 height 80
click at [200, 163] on div "Location Pickup Store [GEOGRAPHIC_DATA] WC Select Store [PERSON_NAME][GEOGRAPHI…" at bounding box center [126, 136] width 195 height 80
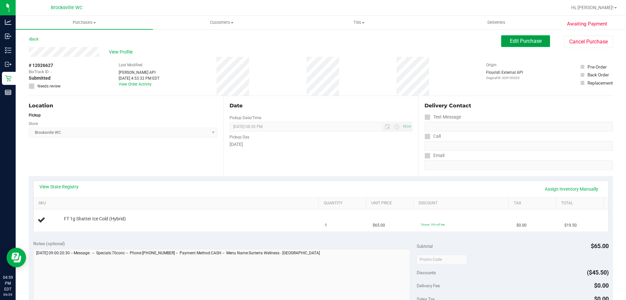
click at [526, 42] on span "Edit Purchase" at bounding box center [526, 41] width 32 height 6
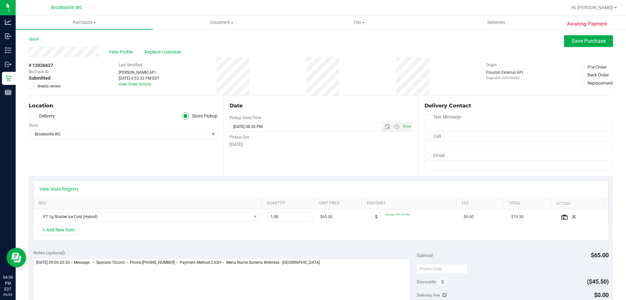
click at [34, 88] on span at bounding box center [32, 86] width 6 height 6
click at [0, 0] on input "Needs review" at bounding box center [0, 0] width 0 height 0
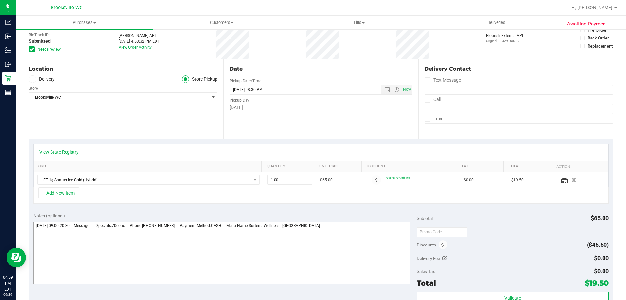
scroll to position [98, 0]
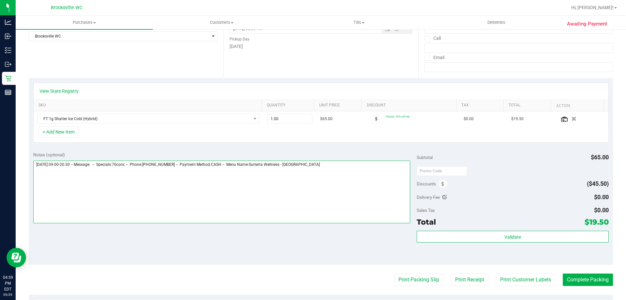
click at [346, 180] on textarea at bounding box center [221, 191] width 377 height 63
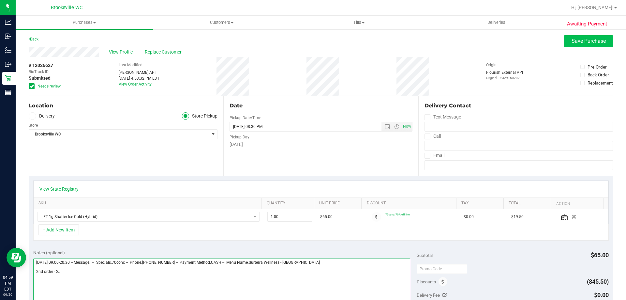
type textarea "[DATE] 09:00-20:30 -- Message: -- Specials:70conc -- Phone:[PHONE_NUMBER] -- Pa…"
click at [584, 41] on span "Save Purchase" at bounding box center [589, 41] width 34 height 6
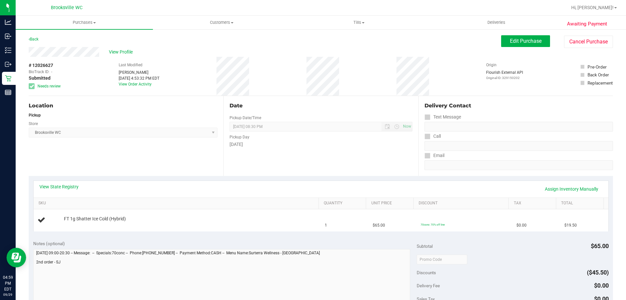
click at [335, 171] on div "Date Pickup Date/Time [DATE] Now [DATE] 08:30 PM Now Pickup Day [DATE]" at bounding box center [320, 136] width 195 height 80
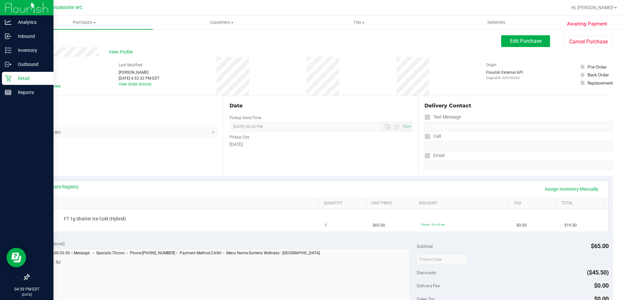
click at [10, 78] on icon at bounding box center [8, 78] width 6 height 6
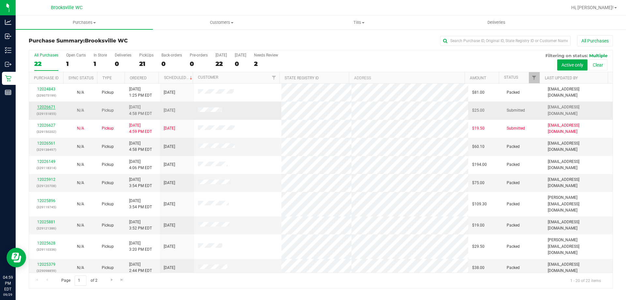
click at [47, 107] on link "12026671" at bounding box center [46, 107] width 18 height 5
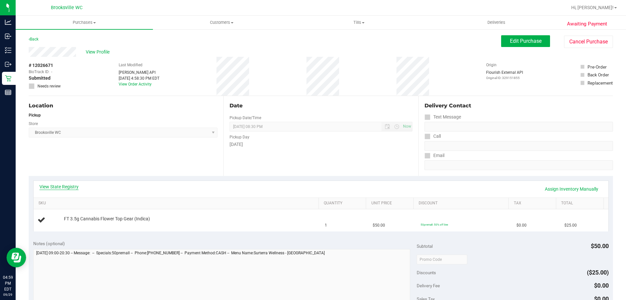
click at [58, 186] on link "View State Registry" at bounding box center [58, 186] width 39 height 7
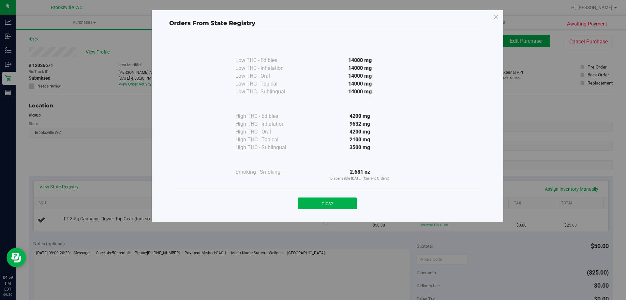
click at [341, 201] on button "Close" at bounding box center [327, 203] width 59 height 12
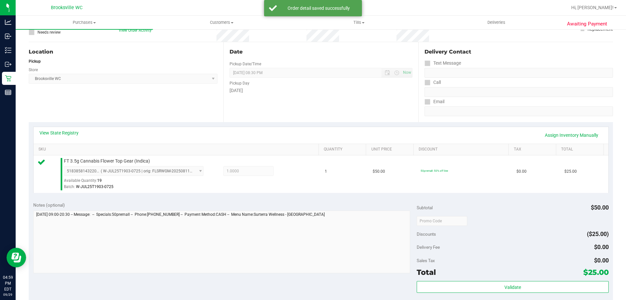
scroll to position [65, 0]
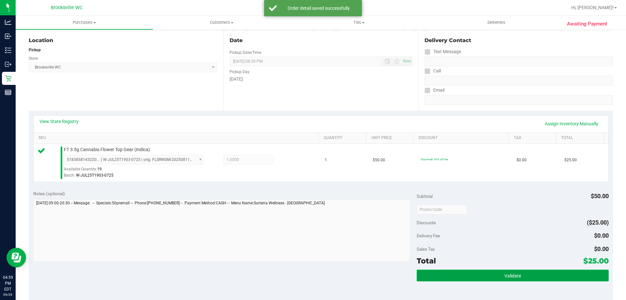
click at [457, 276] on button "Validate" at bounding box center [513, 275] width 192 height 12
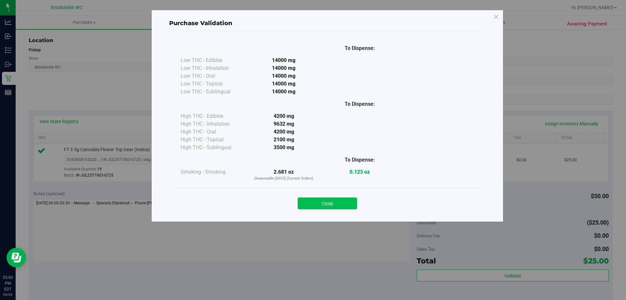
click at [321, 205] on button "Close" at bounding box center [327, 203] width 59 height 12
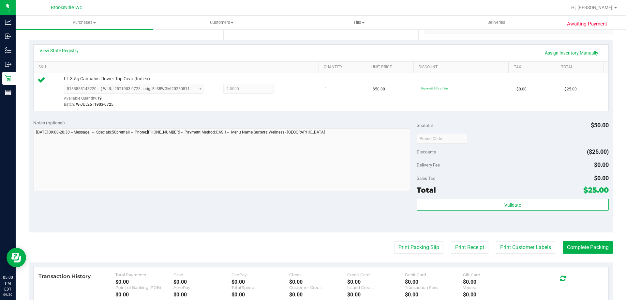
scroll to position [228, 0]
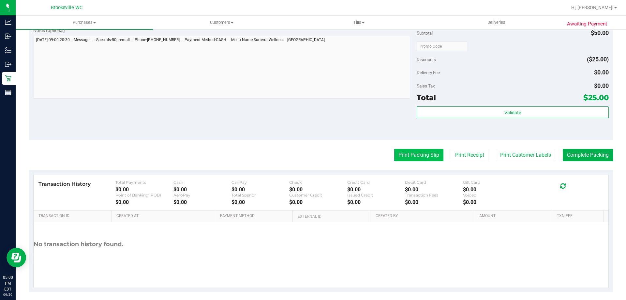
click at [418, 155] on button "Print Packing Slip" at bounding box center [418, 155] width 49 height 12
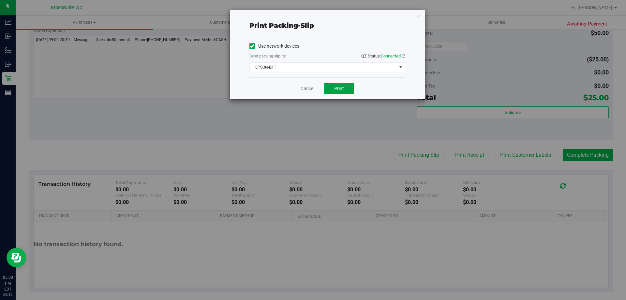
click at [333, 88] on button "Print" at bounding box center [339, 88] width 30 height 11
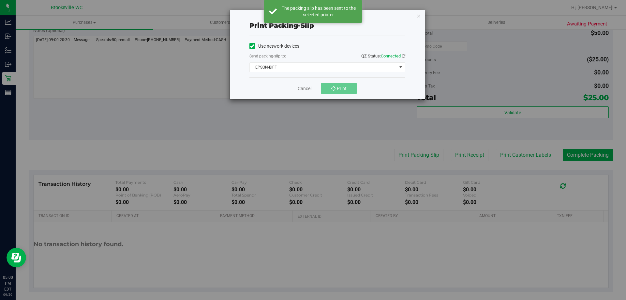
click at [277, 82] on div "Cancel Print" at bounding box center [327, 88] width 156 height 22
click at [278, 77] on div "Cancel Print" at bounding box center [327, 88] width 156 height 22
click at [307, 90] on link "Cancel" at bounding box center [308, 88] width 14 height 7
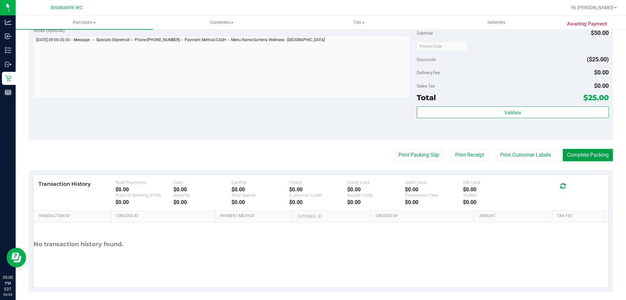
click at [572, 152] on button "Complete Packing" at bounding box center [588, 155] width 50 height 12
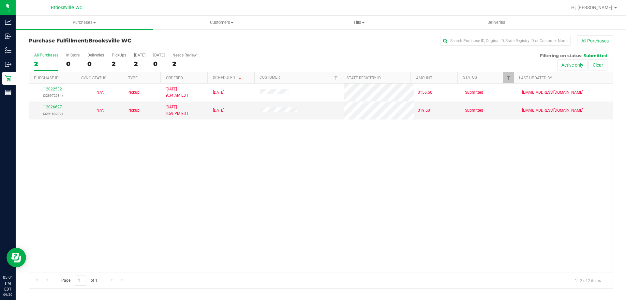
click at [249, 182] on div "12022532 (328972084) N/A Pickup [DATE] 9:34 AM EDT 9/29/2025 $156.50 Submitted …" at bounding box center [321, 177] width 584 height 189
drag, startPoint x: 344, startPoint y: 178, endPoint x: 335, endPoint y: 171, distance: 11.6
click at [343, 177] on div "12022532 (328972084) N/A Pickup [DATE] 9:34 AM EDT 9/29/2025 $156.50 Submitted …" at bounding box center [321, 177] width 584 height 189
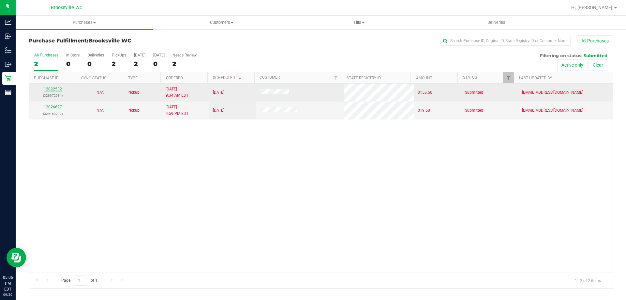
click at [55, 89] on link "12022532" at bounding box center [53, 89] width 18 height 5
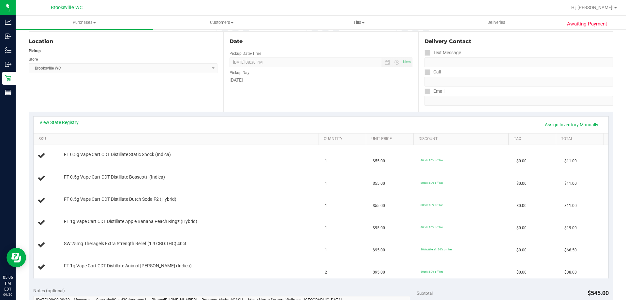
scroll to position [98, 0]
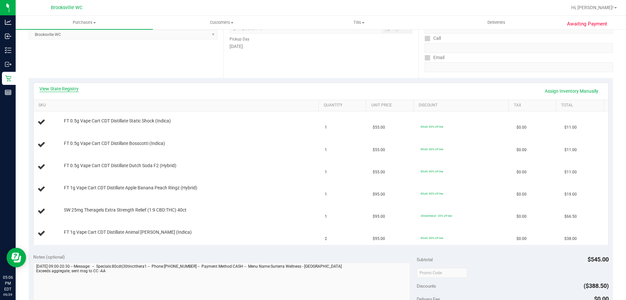
click at [60, 90] on link "View State Registry" at bounding box center [58, 88] width 39 height 7
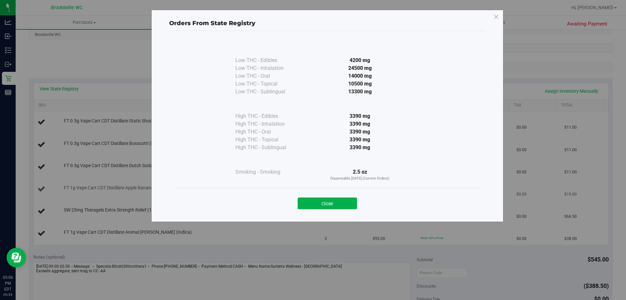
click at [324, 199] on button "Close" at bounding box center [327, 203] width 59 height 12
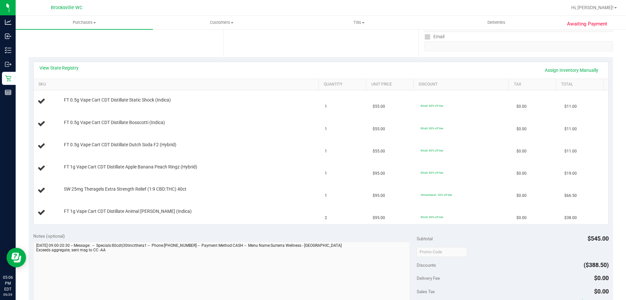
scroll to position [130, 0]
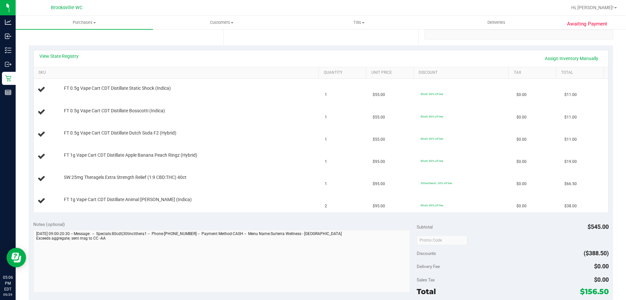
click at [134, 224] on div "Notes (optional)" at bounding box center [225, 224] width 384 height 7
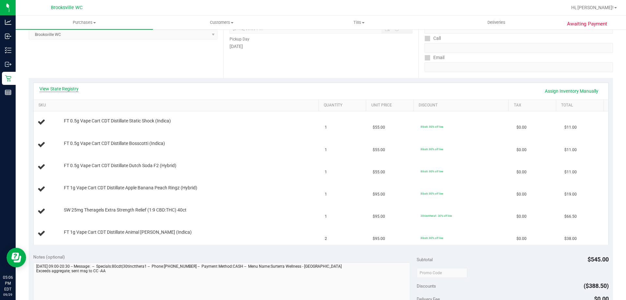
click at [67, 89] on link "View State Registry" at bounding box center [58, 88] width 39 height 7
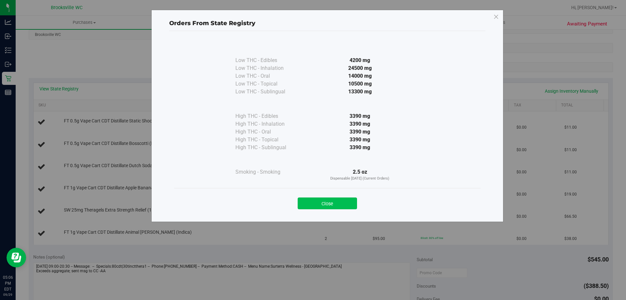
click at [329, 201] on button "Close" at bounding box center [327, 203] width 59 height 12
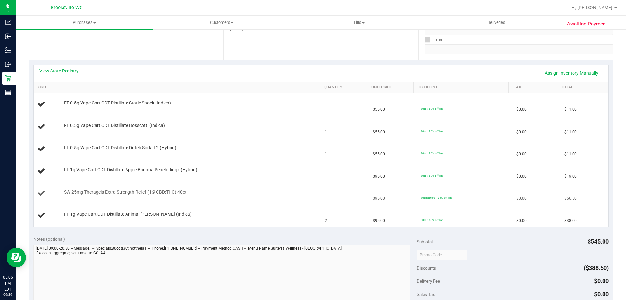
scroll to position [130, 0]
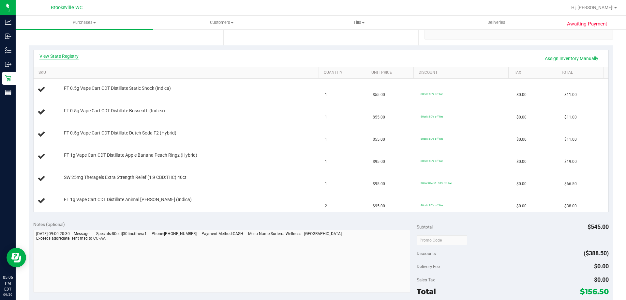
click at [70, 57] on link "View State Registry" at bounding box center [58, 56] width 39 height 7
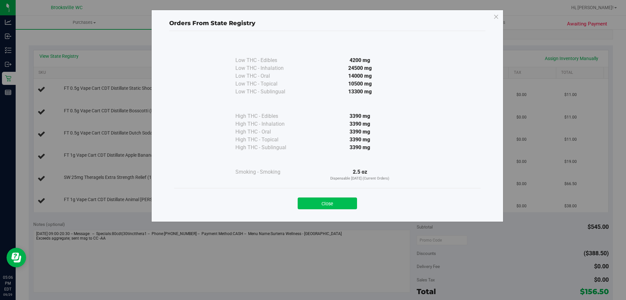
click at [329, 202] on button "Close" at bounding box center [327, 203] width 59 height 12
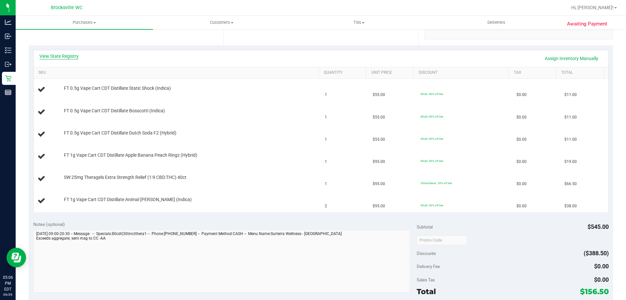
click at [71, 56] on link "View State Registry" at bounding box center [58, 56] width 39 height 7
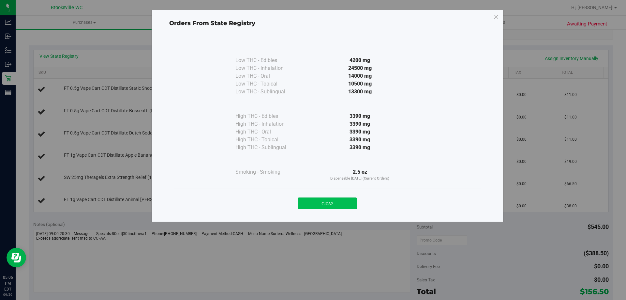
click at [324, 200] on button "Close" at bounding box center [327, 203] width 59 height 12
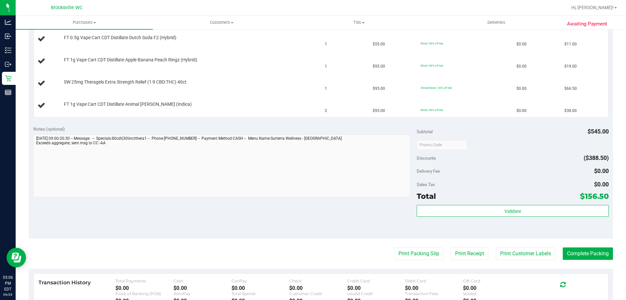
scroll to position [228, 0]
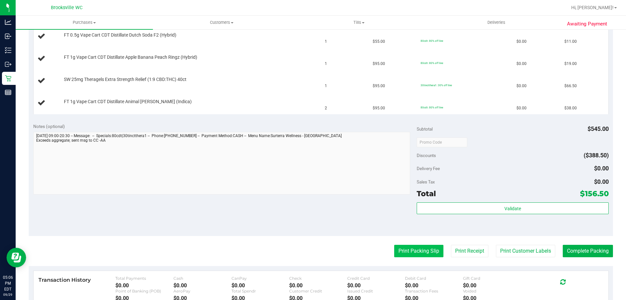
click at [409, 250] on button "Print Packing Slip" at bounding box center [418, 251] width 49 height 12
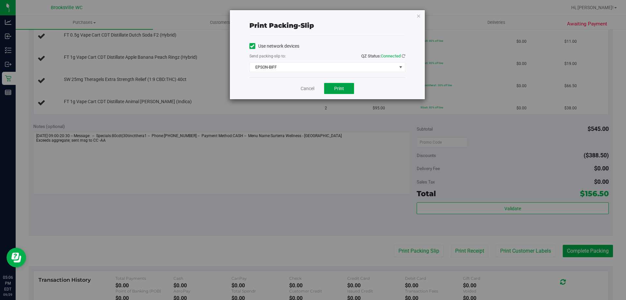
click at [339, 88] on span "Print" at bounding box center [339, 88] width 10 height 5
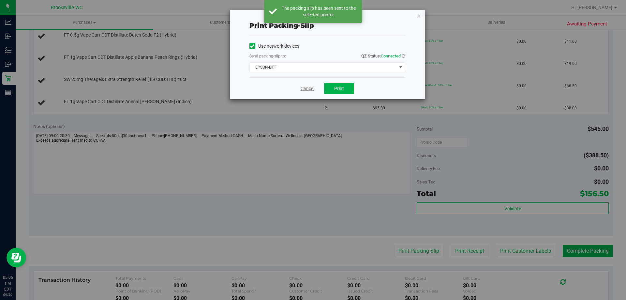
click at [307, 88] on link "Cancel" at bounding box center [308, 88] width 14 height 7
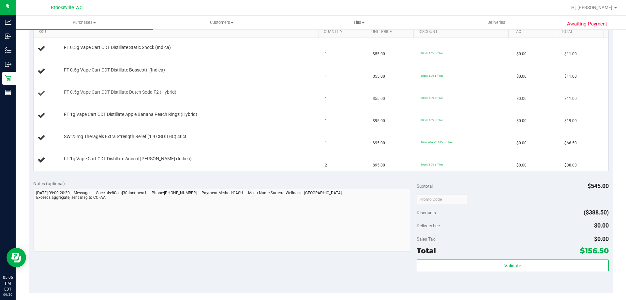
scroll to position [65, 0]
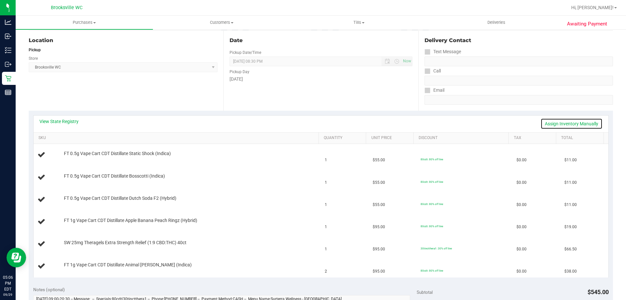
click at [567, 122] on link "Assign Inventory Manually" at bounding box center [572, 123] width 62 height 11
click at [579, 121] on link "Save & Exit" at bounding box center [587, 123] width 31 height 11
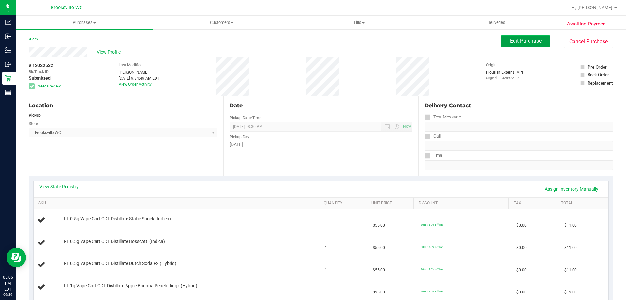
click at [516, 40] on span "Edit Purchase" at bounding box center [526, 41] width 32 height 6
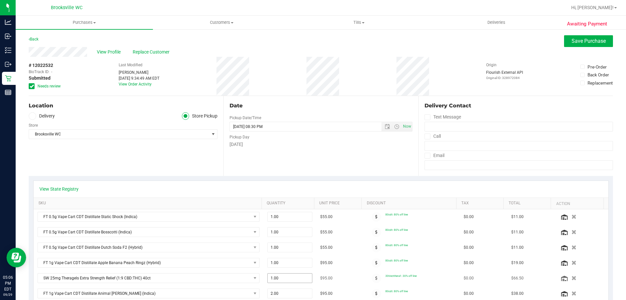
scroll to position [33, 0]
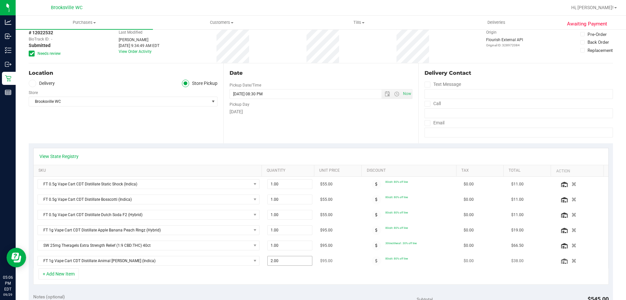
click at [286, 262] on span "2.00 2" at bounding box center [289, 261] width 45 height 10
click at [286, 262] on input "2" at bounding box center [290, 260] width 45 height 9
click at [287, 262] on input "2" at bounding box center [290, 260] width 45 height 9
type input "1"
type input "1.00"
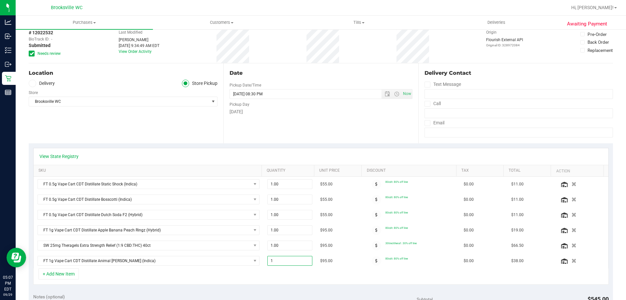
click at [291, 283] on div "+ Add New Item" at bounding box center [320, 276] width 575 height 16
click at [571, 212] on icon "button" at bounding box center [574, 214] width 6 height 5
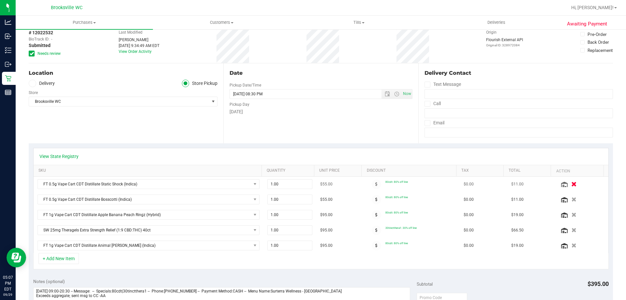
click at [571, 183] on icon "button" at bounding box center [574, 184] width 6 height 5
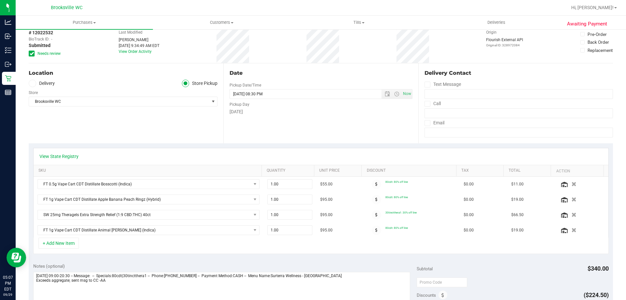
click at [572, 183] on icon "button" at bounding box center [574, 184] width 5 height 5
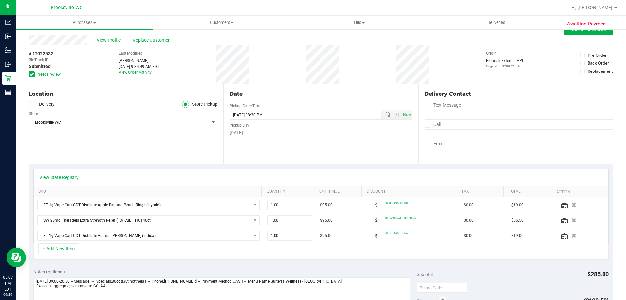
scroll to position [0, 0]
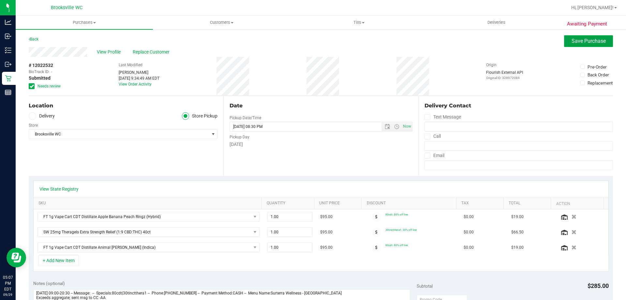
click at [572, 41] on span "Save Purchase" at bounding box center [589, 41] width 34 height 6
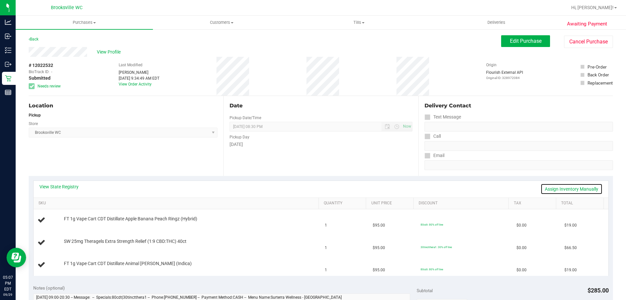
click at [574, 189] on link "Assign Inventory Manually" at bounding box center [572, 188] width 62 height 11
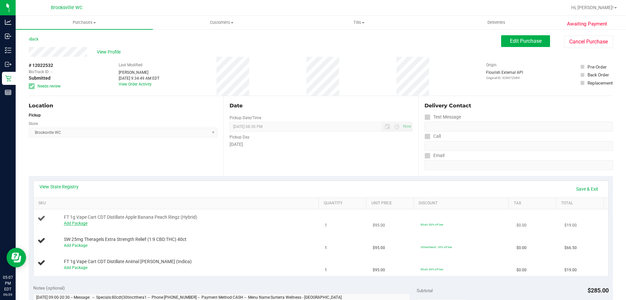
click at [78, 225] on link "Add Package" at bounding box center [75, 223] width 23 height 5
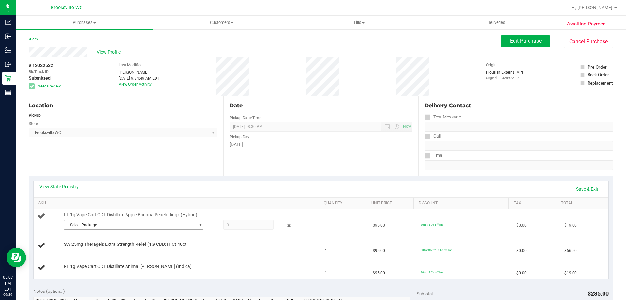
click at [98, 227] on span "Select Package" at bounding box center [129, 224] width 131 height 9
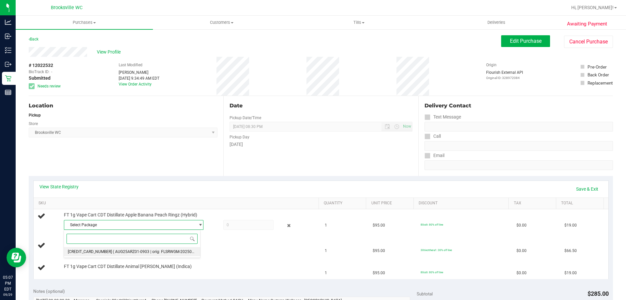
click at [119, 251] on span "( AUG25ARZ01-0903 | orig: FLSRWGM-20250909-899 )" at bounding box center [161, 251] width 96 height 5
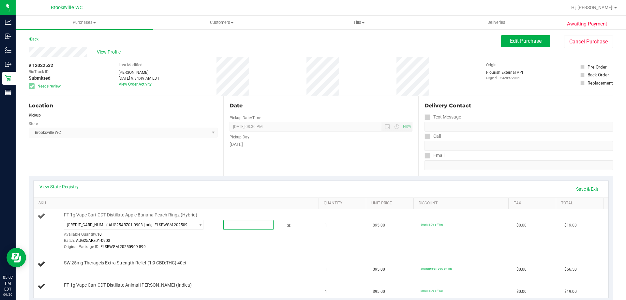
click at [234, 229] on span at bounding box center [248, 225] width 50 height 10
type input "1"
type input "1.0000"
drag, startPoint x: 217, startPoint y: 258, endPoint x: 186, endPoint y: 257, distance: 31.3
click at [216, 258] on td "SW 25mg Theragels Extra Strength Relief (1:9 CBD:THC) 40ct" at bounding box center [178, 264] width 288 height 22
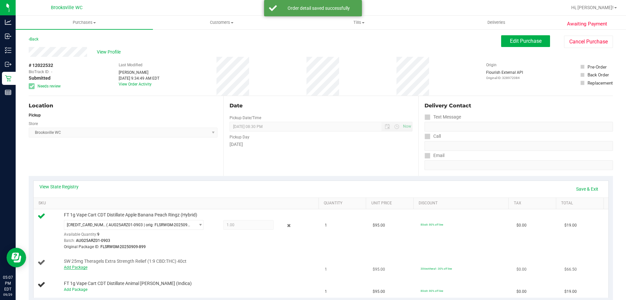
click at [78, 268] on link "Add Package" at bounding box center [75, 267] width 23 height 5
click at [97, 267] on span "Select Package" at bounding box center [129, 268] width 131 height 9
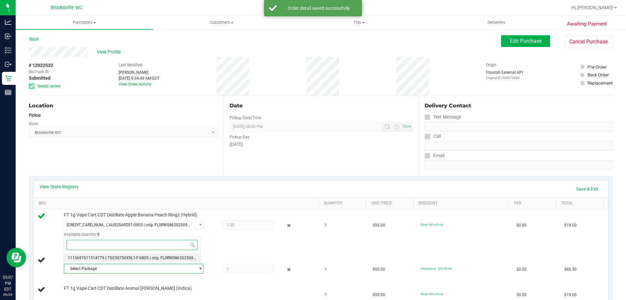
click at [105, 260] on li "1115697611514779 ( TG250730XRL1-F-0805 | orig: FLSRWGM-20250822-1405 )" at bounding box center [132, 257] width 136 height 9
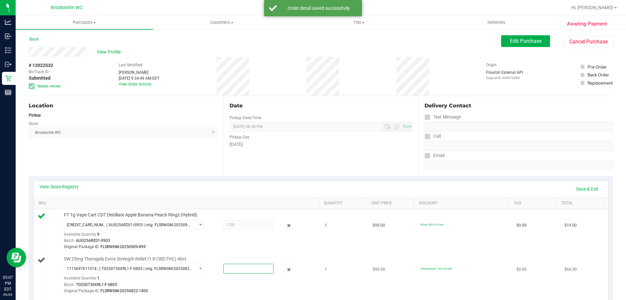
click at [237, 265] on span at bounding box center [248, 268] width 50 height 10
type input "1"
type input "1.0000"
click at [226, 250] on td "FT 1g Vape Cart CDT Distillate Apple Banana Peach Ringz (Hybrid) [CREDIT_CARD_N…" at bounding box center [178, 231] width 288 height 44
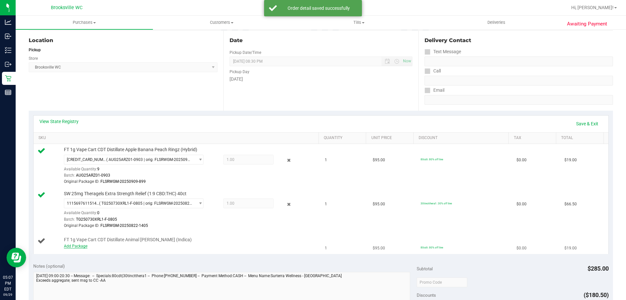
click at [81, 246] on link "Add Package" at bounding box center [75, 246] width 23 height 5
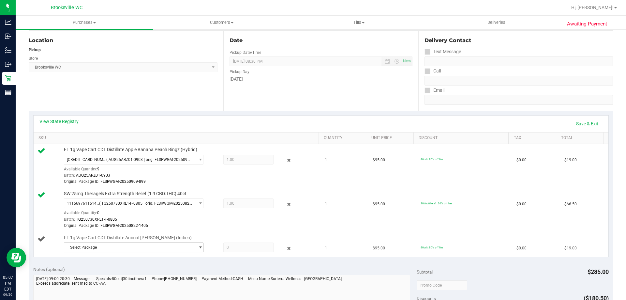
drag, startPoint x: 81, startPoint y: 246, endPoint x: 116, endPoint y: 246, distance: 35.5
click at [116, 246] on span "Select Package" at bounding box center [129, 247] width 131 height 9
drag, startPoint x: 110, startPoint y: 278, endPoint x: 107, endPoint y: 276, distance: 3.7
click at [108, 277] on li "1413822038329384 ( AUG25AML02-0826 | orig: FLSRWGM-20250902-642 )" at bounding box center [132, 274] width 136 height 9
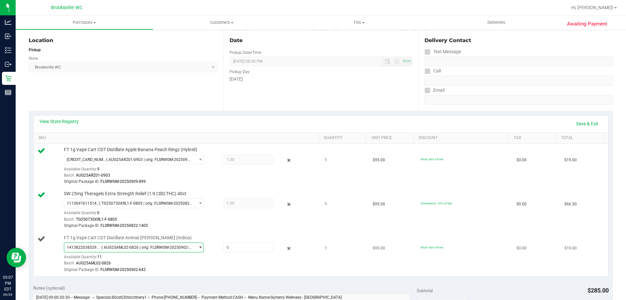
click at [275, 244] on div at bounding box center [284, 248] width 21 height 8
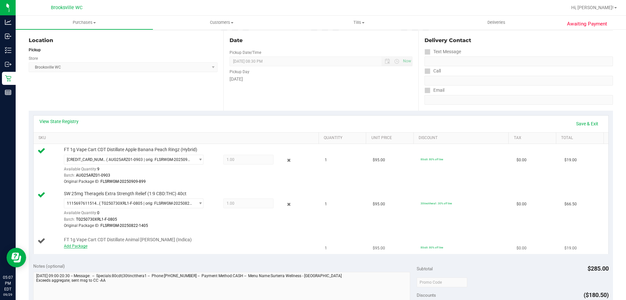
click at [70, 245] on link "Add Package" at bounding box center [75, 246] width 23 height 5
click at [143, 248] on span "Select Package" at bounding box center [129, 247] width 131 height 9
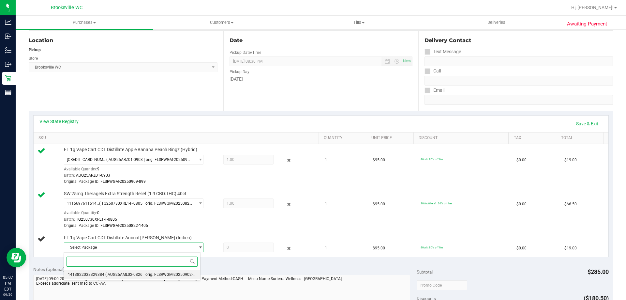
click at [130, 272] on span "( AUG25AML02-0826 | orig: FLSRWGM-20250902-642 )" at bounding box center [153, 274] width 97 height 5
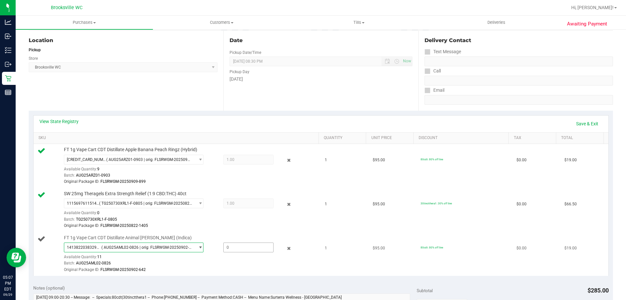
click at [225, 250] on span at bounding box center [248, 247] width 50 height 10
type input "1"
type input "1.0000"
click at [227, 261] on div "Batch: AUG25AML02-0826" at bounding box center [190, 263] width 252 height 6
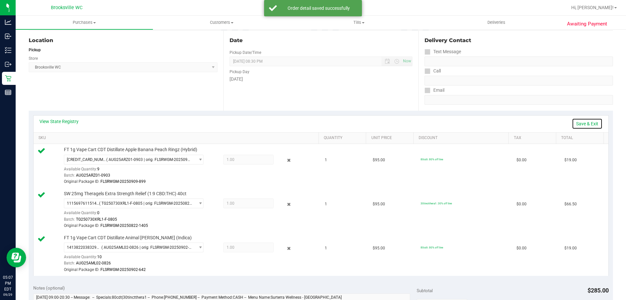
click at [585, 124] on link "Save & Exit" at bounding box center [587, 123] width 31 height 11
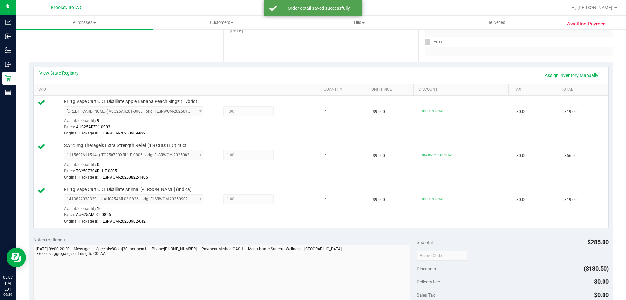
scroll to position [196, 0]
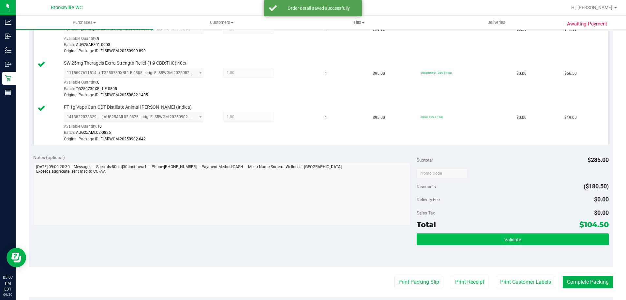
drag, startPoint x: 505, startPoint y: 231, endPoint x: 504, endPoint y: 237, distance: 6.6
click at [505, 231] on div "Subtotal $285.00 Discounts ($180.50) Delivery Fee $0.00 Sales Tax $0.00 Total $…" at bounding box center [513, 208] width 192 height 109
click at [504, 238] on span "Validate" at bounding box center [512, 239] width 17 height 5
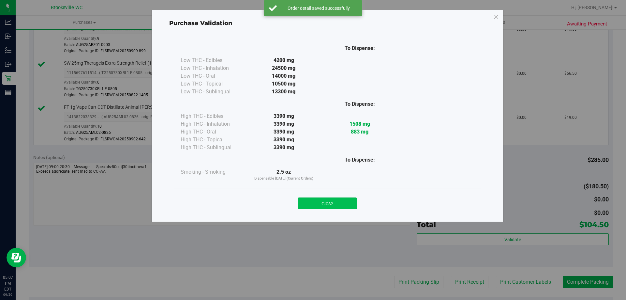
click at [337, 205] on button "Close" at bounding box center [327, 203] width 59 height 12
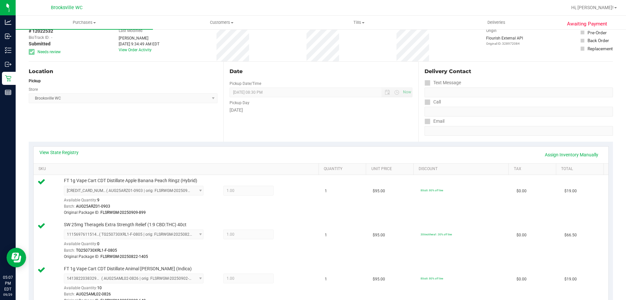
scroll to position [33, 0]
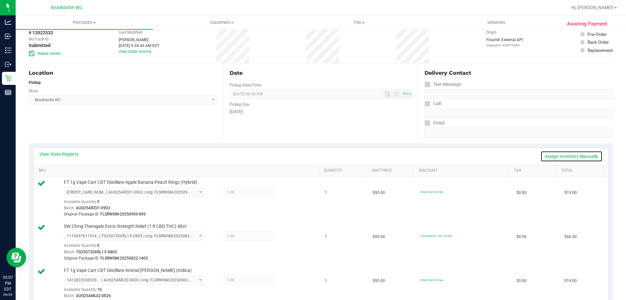
click at [567, 154] on link "Assign Inventory Manually" at bounding box center [572, 156] width 62 height 11
click at [577, 156] on link "Save & Exit" at bounding box center [587, 156] width 31 height 11
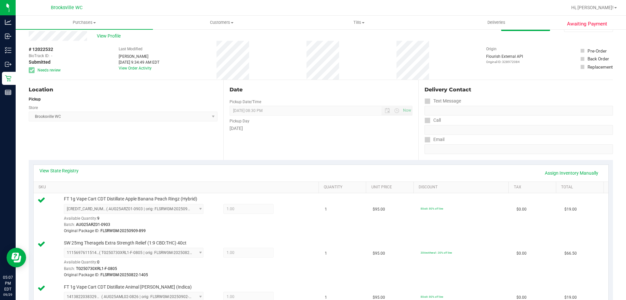
scroll to position [0, 0]
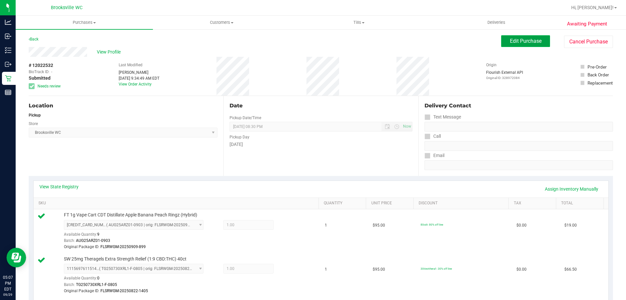
click at [517, 42] on span "Edit Purchase" at bounding box center [526, 41] width 32 height 6
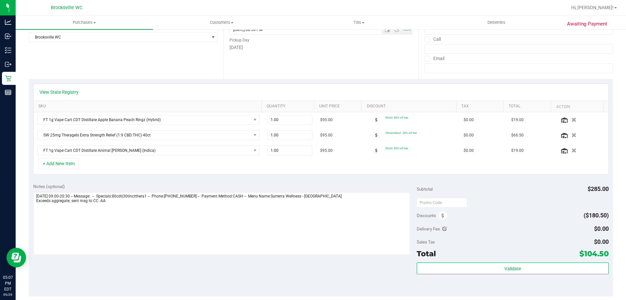
scroll to position [98, 0]
click at [70, 166] on button "+ Add New Item" at bounding box center [58, 162] width 40 height 11
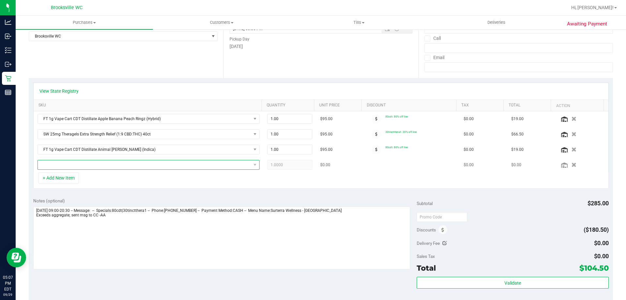
click at [76, 167] on span "NO DATA FOUND" at bounding box center [144, 164] width 213 height 9
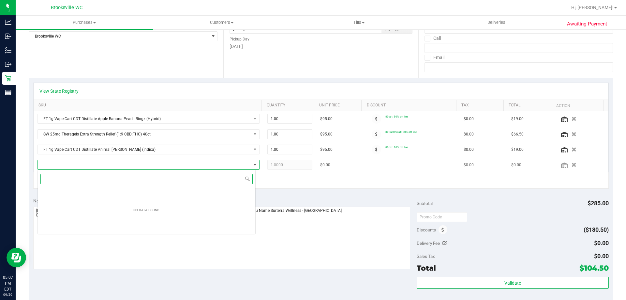
scroll to position [10, 218]
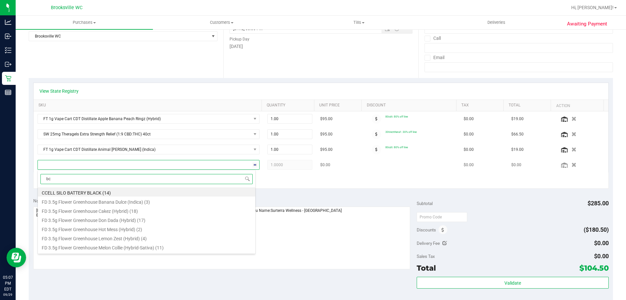
type input "bct"
click at [86, 192] on li "FT 0.5g Pre-Roll Bosscotti (Indica) 5ct (12)" at bounding box center [146, 191] width 217 height 9
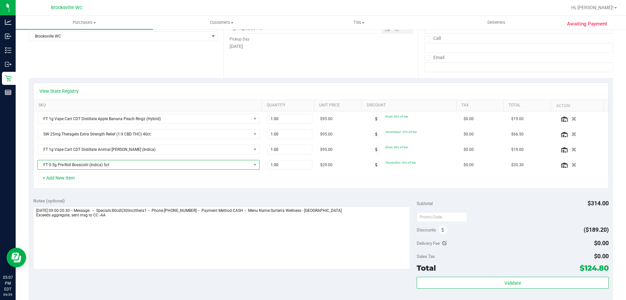
click at [89, 163] on span "FT 0.5g Pre-Roll Bosscotti (Indica) 5ct" at bounding box center [144, 164] width 213 height 9
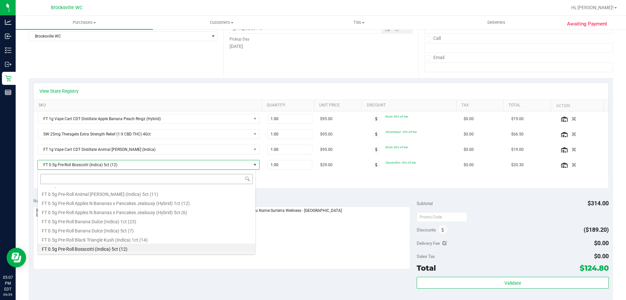
click at [84, 179] on input at bounding box center [146, 179] width 212 height 10
type input "bct"
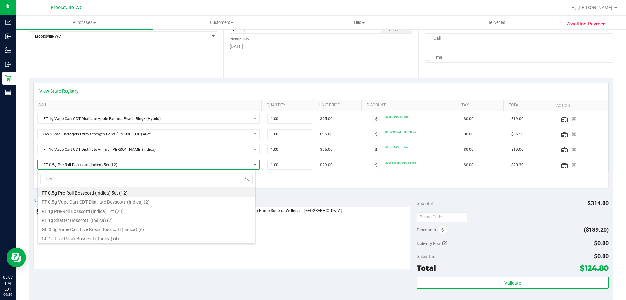
click at [73, 202] on li "FT 0.5g Vape Cart CDT Distillate Bosscotti (Indica) (2)" at bounding box center [146, 200] width 217 height 9
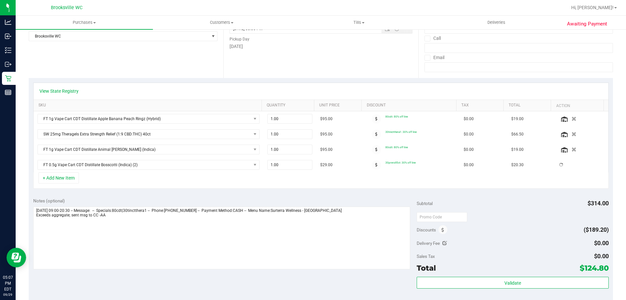
click at [156, 196] on div "Notes (optional) Subtotal $314.00 Discounts ($189.20) Delivery Fee $0.00 Sales …" at bounding box center [321, 251] width 584 height 117
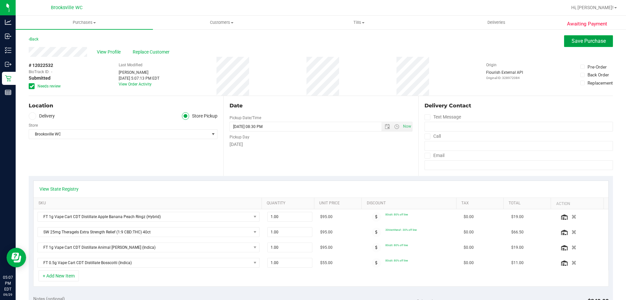
click at [582, 43] on span "Save Purchase" at bounding box center [589, 41] width 34 height 6
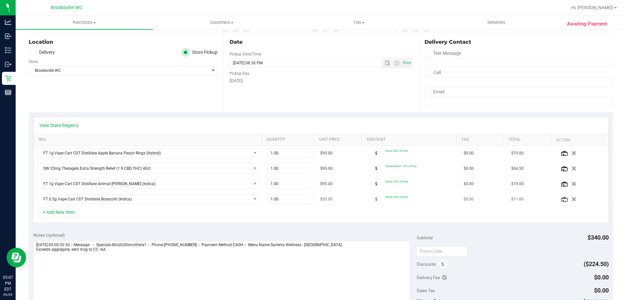
scroll to position [65, 0]
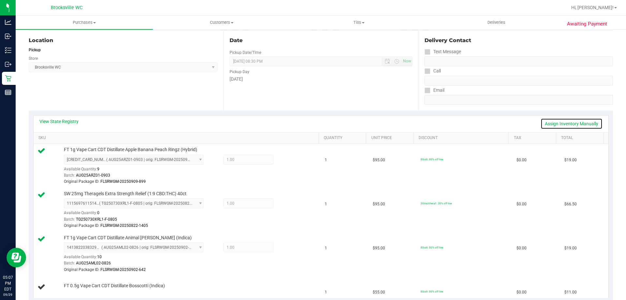
click at [580, 124] on link "Assign Inventory Manually" at bounding box center [572, 123] width 62 height 11
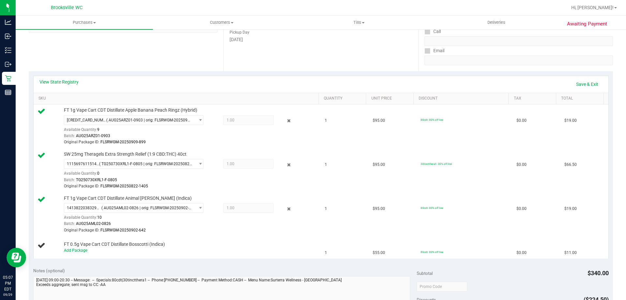
scroll to position [163, 0]
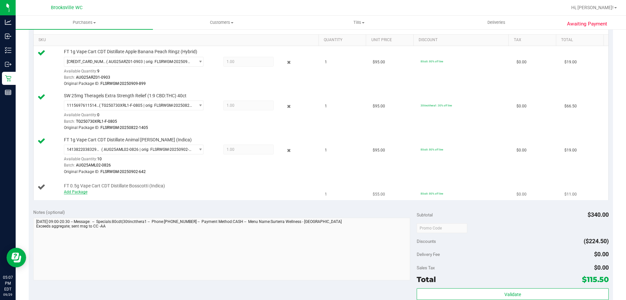
click at [80, 189] on link "Add Package" at bounding box center [75, 191] width 23 height 5
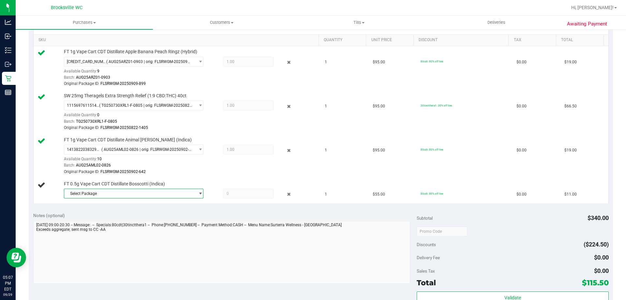
click at [117, 192] on span "Select Package" at bounding box center [129, 193] width 131 height 9
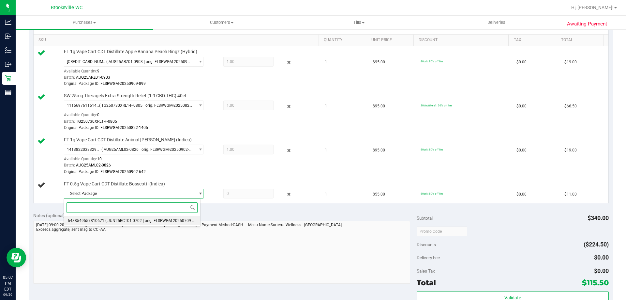
click at [110, 216] on li "6488549557810671 ( JUN25BCT01-0702 | orig: FLSRWGM-20250709-1894 )" at bounding box center [132, 220] width 136 height 9
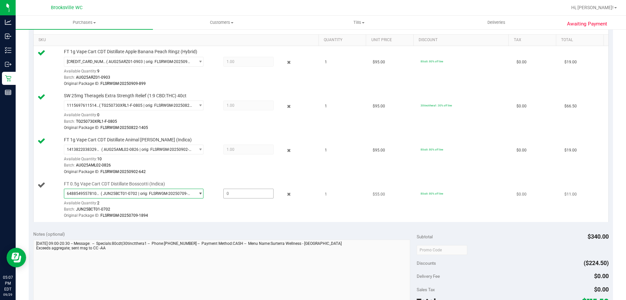
click at [231, 194] on span at bounding box center [248, 193] width 50 height 10
type input "1"
type input "1.0000"
click at [226, 175] on div at bounding box center [190, 175] width 252 height 0
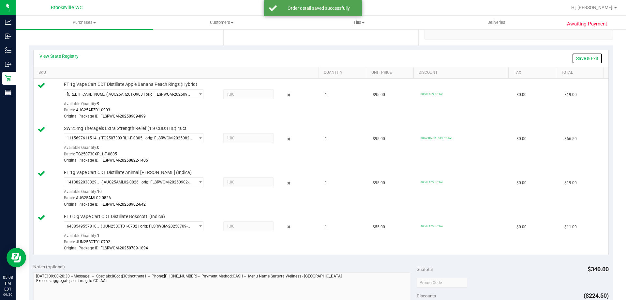
click at [579, 58] on link "Save & Exit" at bounding box center [587, 58] width 31 height 11
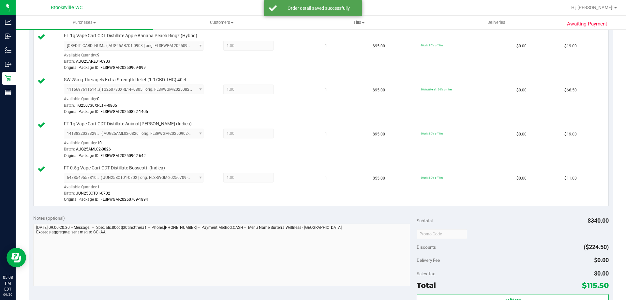
scroll to position [261, 0]
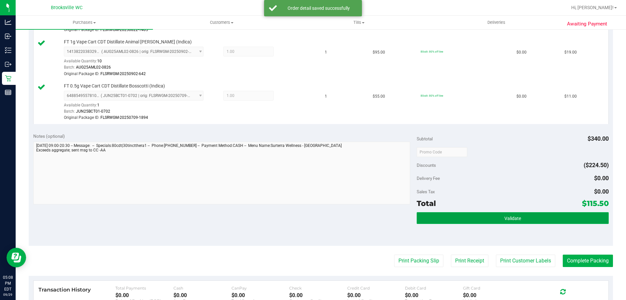
click at [509, 213] on button "Validate" at bounding box center [513, 218] width 192 height 12
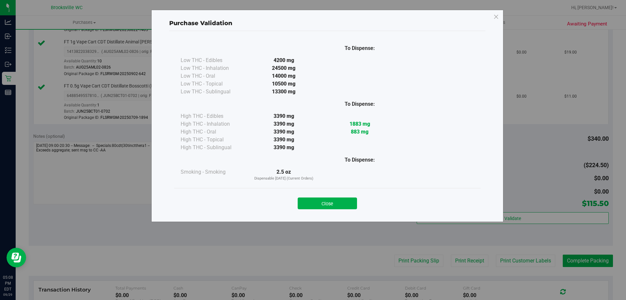
drag, startPoint x: 327, startPoint y: 203, endPoint x: 323, endPoint y: 202, distance: 3.3
click at [326, 202] on button "Close" at bounding box center [327, 203] width 59 height 12
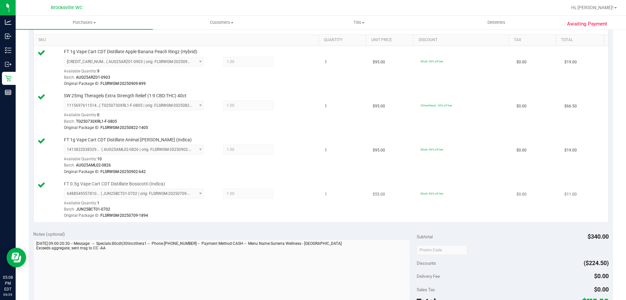
scroll to position [130, 0]
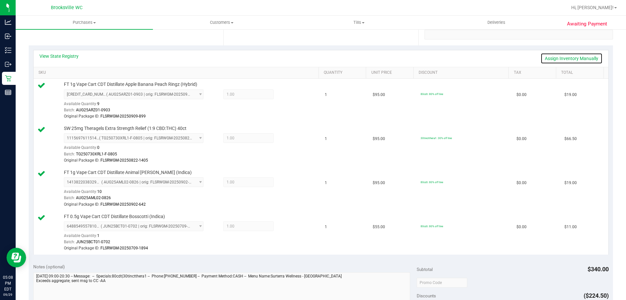
click at [564, 56] on link "Assign Inventory Manually" at bounding box center [572, 58] width 62 height 11
click at [287, 93] on icon at bounding box center [289, 94] width 7 height 7
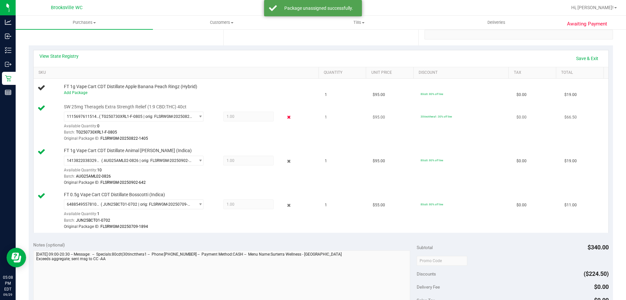
click at [286, 117] on icon at bounding box center [289, 116] width 7 height 7
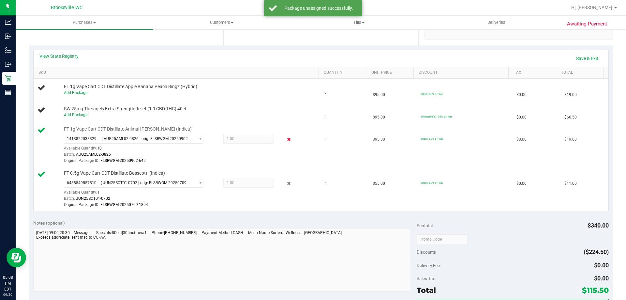
click at [286, 139] on icon at bounding box center [289, 139] width 7 height 7
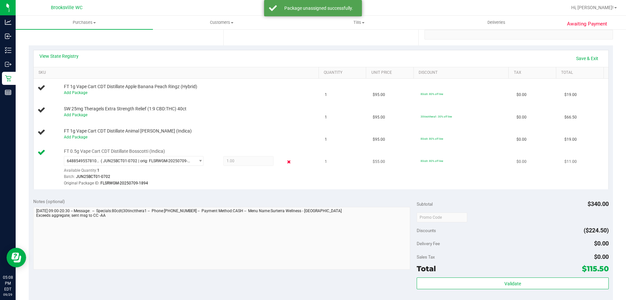
click at [286, 163] on icon at bounding box center [289, 161] width 7 height 7
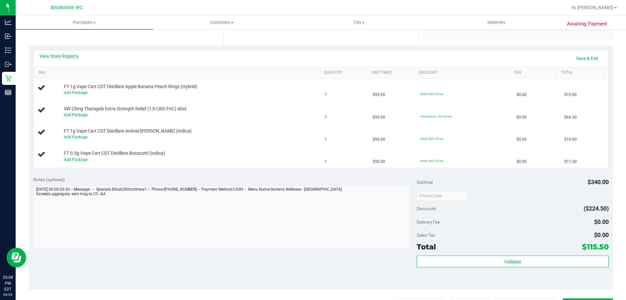
click at [320, 173] on div "Notes (optional) Subtotal $340.00 Discounts ($224.50) Delivery Fee $0.00 Sales …" at bounding box center [321, 230] width 584 height 117
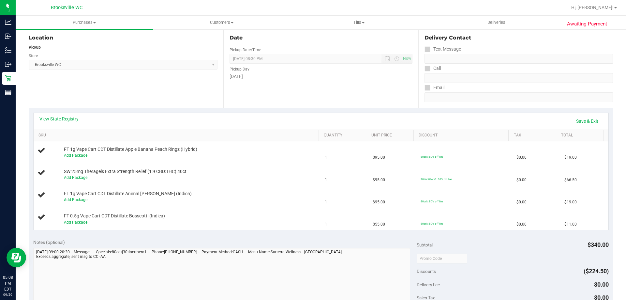
scroll to position [65, 0]
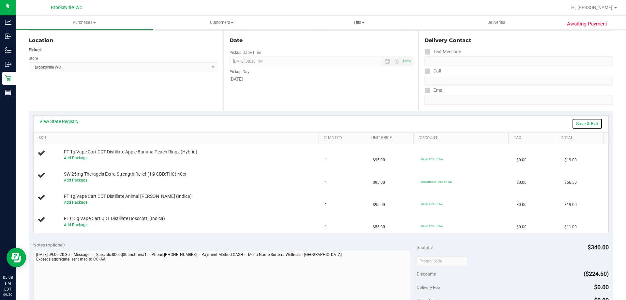
click at [576, 123] on link "Save & Exit" at bounding box center [587, 123] width 31 height 11
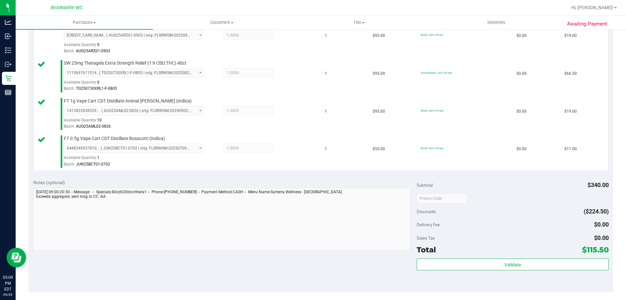
scroll to position [261, 0]
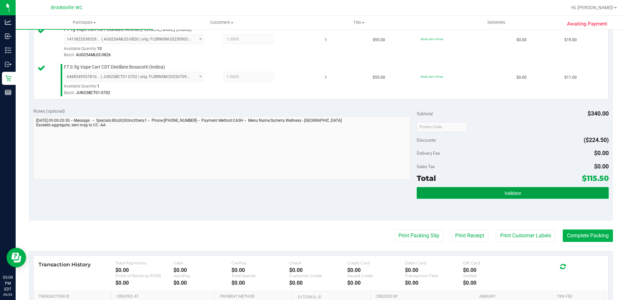
click at [459, 195] on button "Validate" at bounding box center [513, 193] width 192 height 12
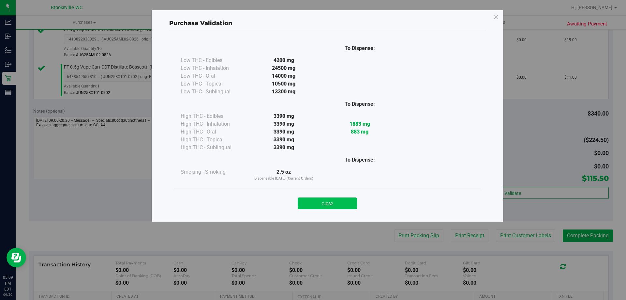
click at [324, 201] on button "Close" at bounding box center [327, 203] width 59 height 12
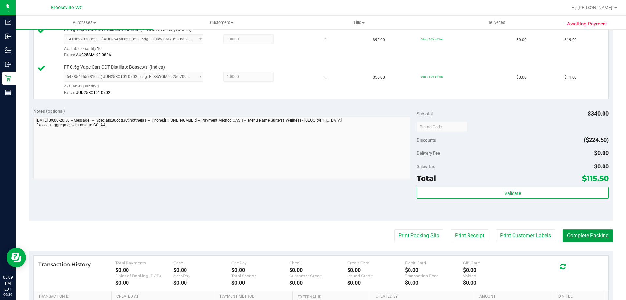
click at [571, 232] on button "Complete Packing" at bounding box center [588, 235] width 50 height 12
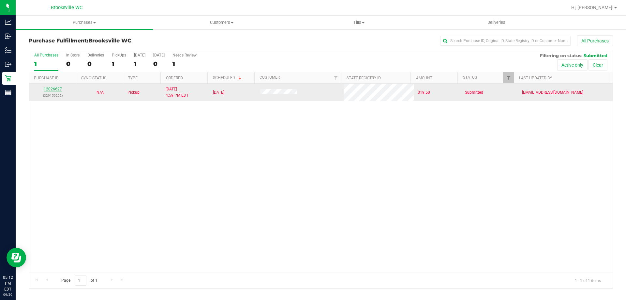
click at [49, 88] on link "12026627" at bounding box center [53, 89] width 18 height 5
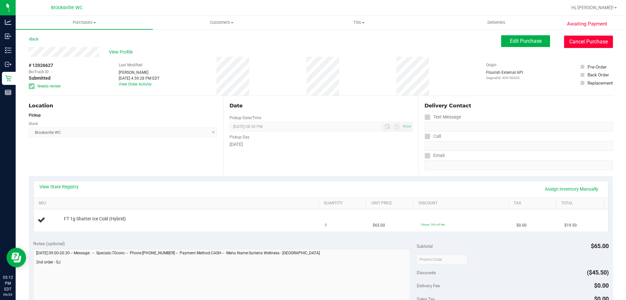
click at [569, 42] on button "Cancel Purchase" at bounding box center [588, 42] width 49 height 12
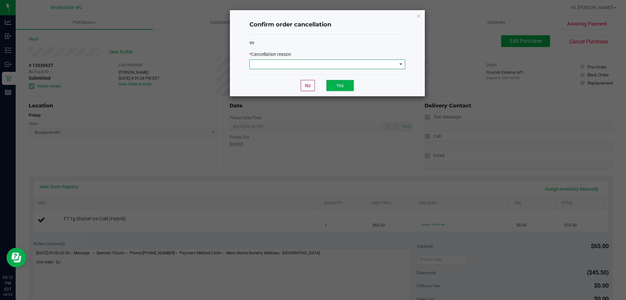
click at [275, 63] on span at bounding box center [323, 64] width 147 height 9
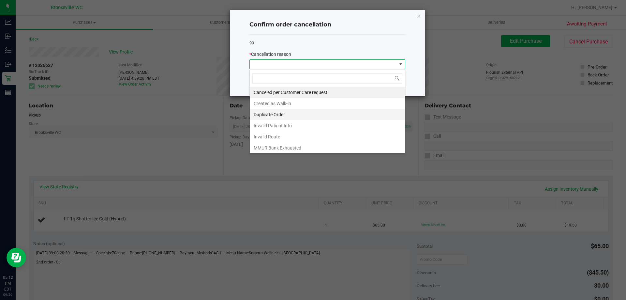
click at [277, 114] on li "Duplicate Order" at bounding box center [327, 114] width 155 height 11
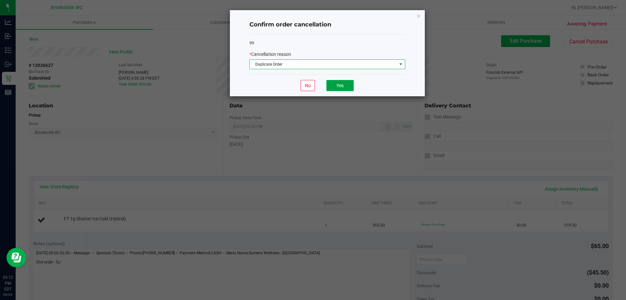
click at [351, 84] on button "Yes" at bounding box center [339, 85] width 27 height 11
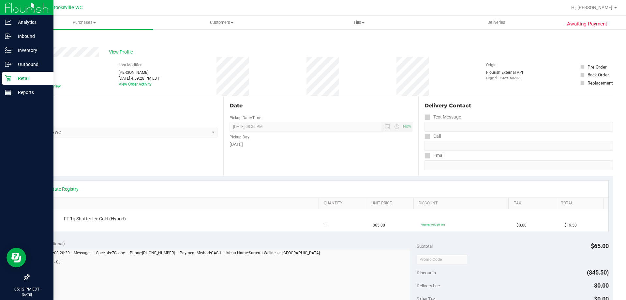
click at [16, 78] on p "Retail" at bounding box center [30, 78] width 39 height 8
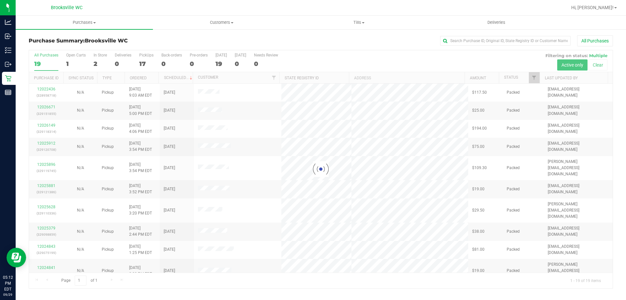
click at [513, 77] on div at bounding box center [321, 169] width 584 height 238
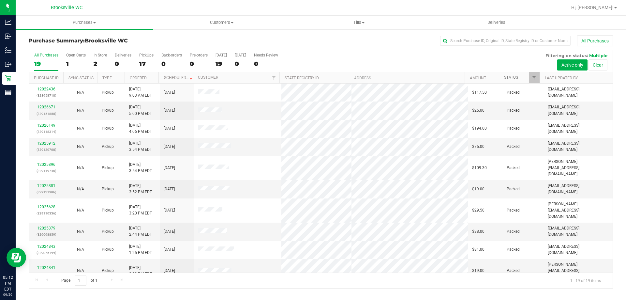
click at [513, 77] on link "Status" at bounding box center [511, 77] width 14 height 5
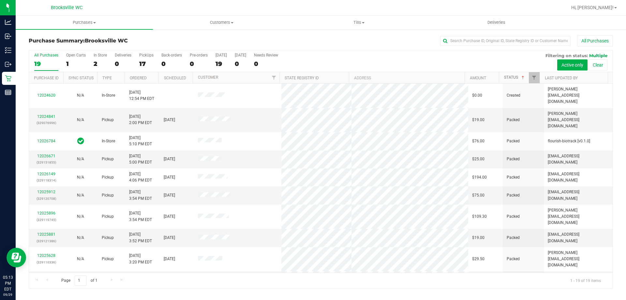
click at [515, 78] on link "Status" at bounding box center [515, 77] width 22 height 5
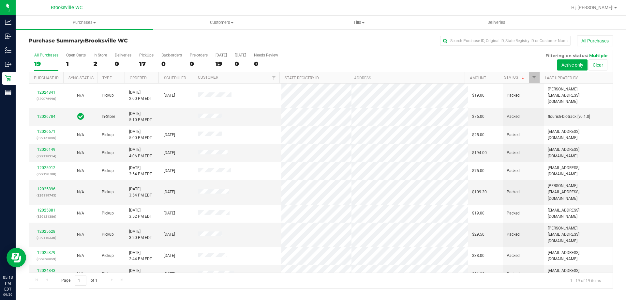
click at [339, 72] on th "State Registry ID" at bounding box center [313, 77] width 69 height 11
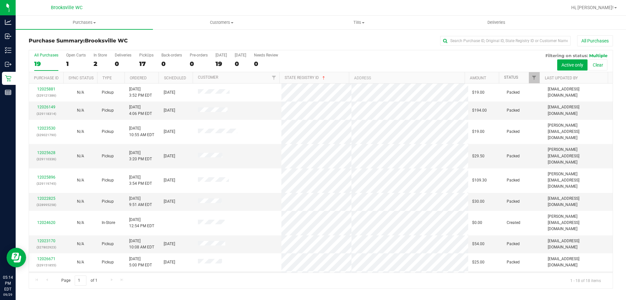
click at [505, 77] on link "Status" at bounding box center [511, 77] width 14 height 5
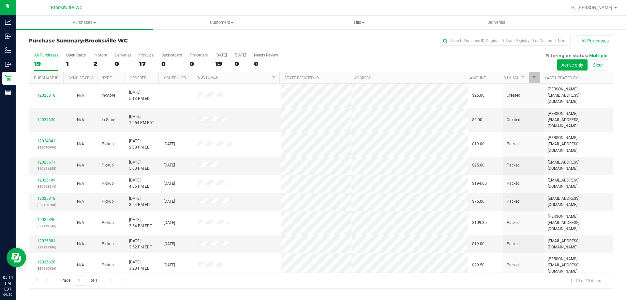
drag, startPoint x: 410, startPoint y: 60, endPoint x: 467, endPoint y: 63, distance: 57.2
click at [410, 60] on div "All Purchases 19 Open Carts 1 In Store 2 Deliveries 0 PickUps 17 Back-orders 0 …" at bounding box center [321, 61] width 584 height 22
click at [511, 77] on link "Status" at bounding box center [515, 77] width 22 height 5
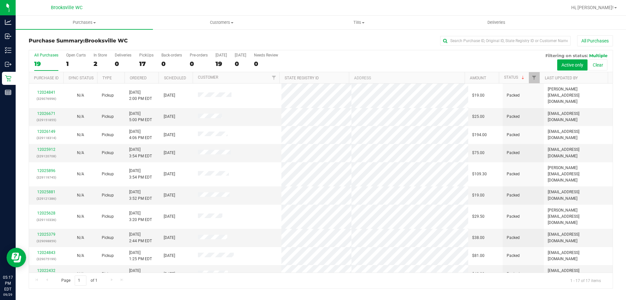
drag, startPoint x: 337, startPoint y: 56, endPoint x: 333, endPoint y: 56, distance: 4.2
click at [337, 56] on div "All Purchases 19 Open Carts 1 In Store 2 Deliveries 0 PickUps 17 Back-orders 0 …" at bounding box center [321, 61] width 584 height 22
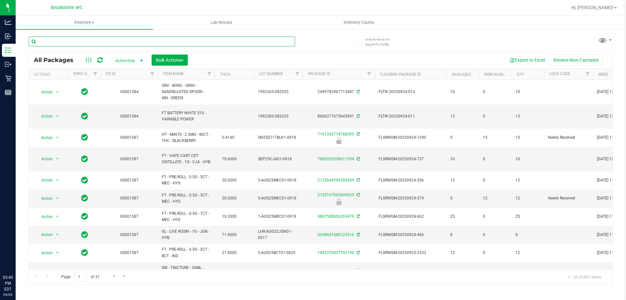
click at [110, 41] on input "text" at bounding box center [162, 42] width 266 height 10
paste input "FT 3.5g Cannabis Flower Motor Breath x Mike Larry (Hybrid)"
click at [313, 54] on div "Export to Excel Receive Non-Cannabis" at bounding box center [400, 59] width 415 height 11
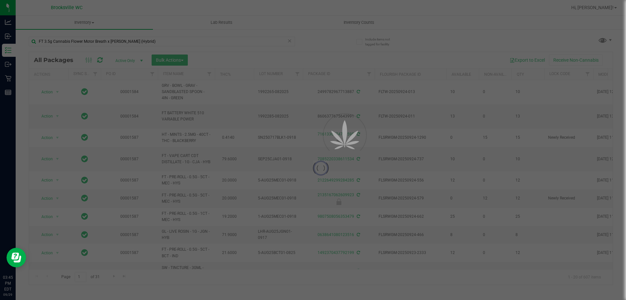
click at [313, 54] on div at bounding box center [321, 168] width 584 height 232
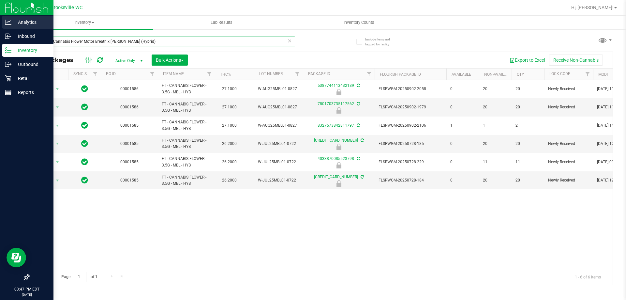
drag, startPoint x: 170, startPoint y: 38, endPoint x: 0, endPoint y: 27, distance: 170.3
click at [0, 27] on div "Analytics Inbound Inventory Outbound Retail Reports 03:47 PM EDT 09/29/2025 09/…" at bounding box center [313, 150] width 626 height 300
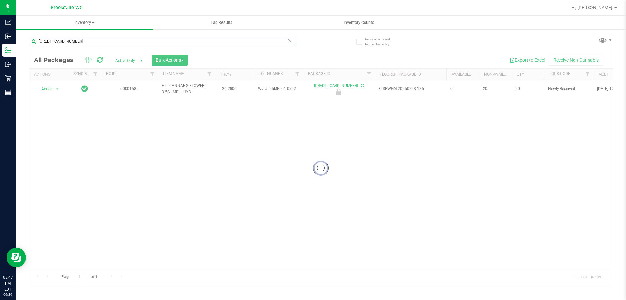
type input "3940662592496156"
click at [53, 90] on div at bounding box center [321, 168] width 584 height 232
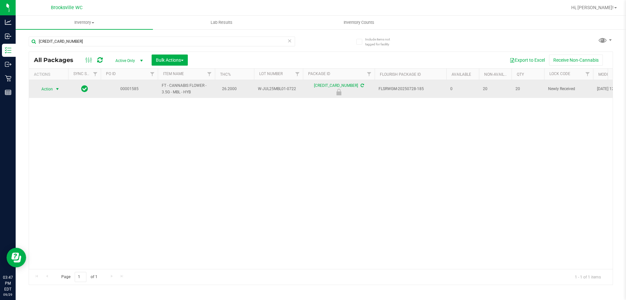
click at [47, 91] on span "Action" at bounding box center [45, 88] width 18 height 9
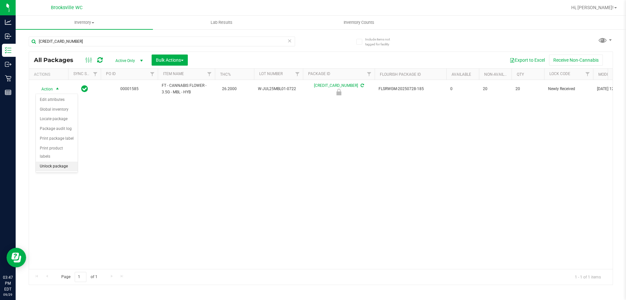
click at [52, 161] on li "Unlock package" at bounding box center [57, 166] width 42 height 10
click at [289, 43] on icon at bounding box center [289, 41] width 5 height 8
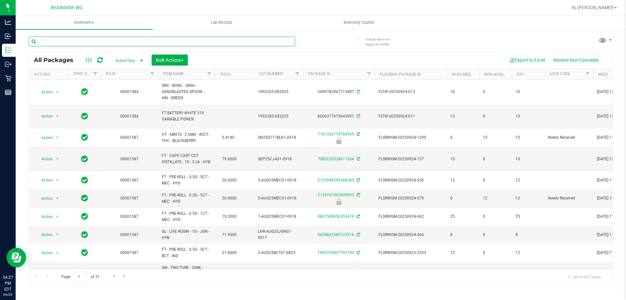
click at [87, 38] on input "text" at bounding box center [162, 42] width 266 height 10
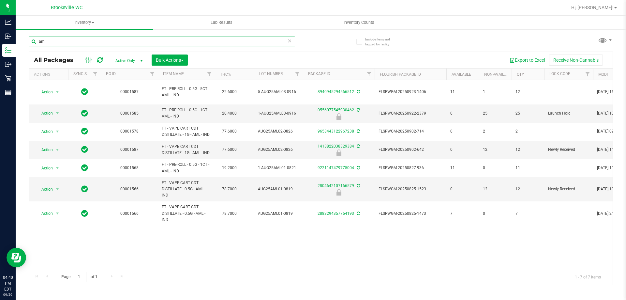
click at [98, 42] on input "aml" at bounding box center [162, 42] width 266 height 10
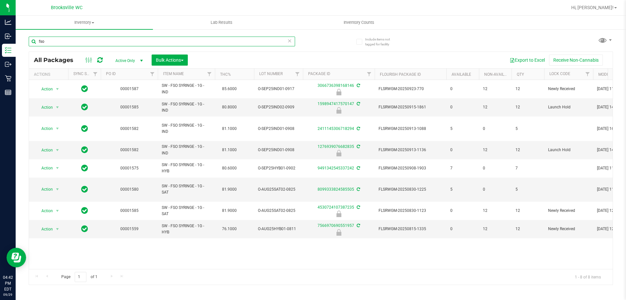
click at [88, 38] on input "fso" at bounding box center [162, 42] width 266 height 10
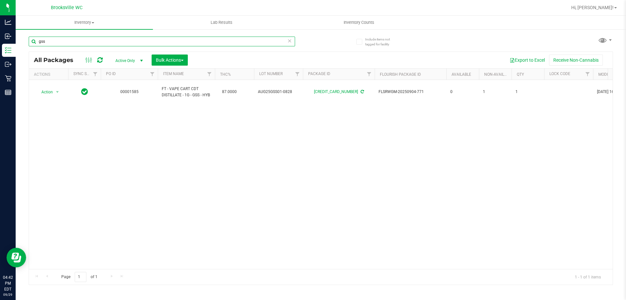
click at [93, 42] on input "gss" at bounding box center [162, 42] width 266 height 10
click at [92, 42] on input "gss" at bounding box center [162, 42] width 266 height 10
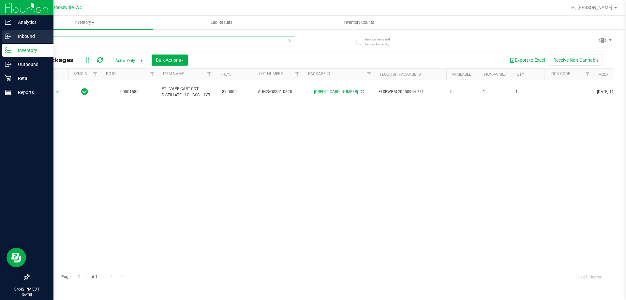
drag, startPoint x: 89, startPoint y: 41, endPoint x: 0, endPoint y: 35, distance: 89.5
click at [0, 35] on div "Analytics Inbound Inventory Outbound Retail Reports 04:42 PM EDT 09/29/2025 09/…" at bounding box center [313, 150] width 626 height 300
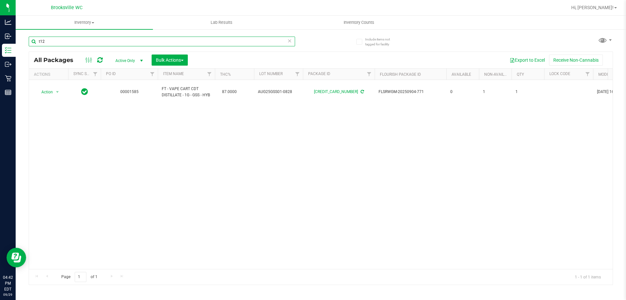
type input "t12"
click at [94, 39] on input "t12" at bounding box center [162, 42] width 266 height 10
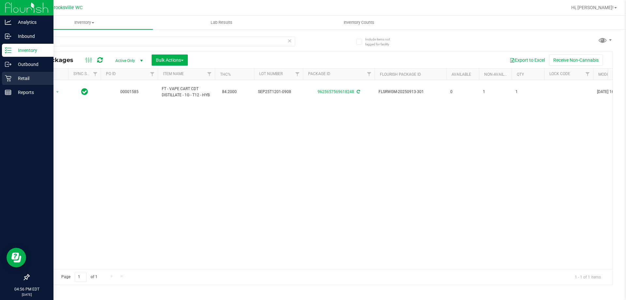
click at [7, 78] on icon at bounding box center [8, 78] width 6 height 6
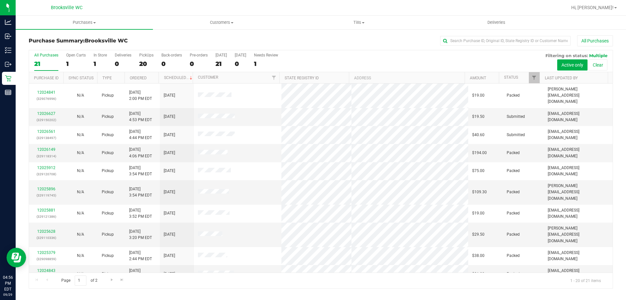
drag, startPoint x: 52, startPoint y: 107, endPoint x: 158, endPoint y: 69, distance: 112.5
click at [329, 35] on div "Purchase Summary: Brooksville WC All Purchases All Purchases 21 Open Carts 1 In…" at bounding box center [321, 162] width 610 height 266
click at [44, 111] on link "12026627" at bounding box center [46, 113] width 18 height 5
